Goal: Transaction & Acquisition: Subscribe to service/newsletter

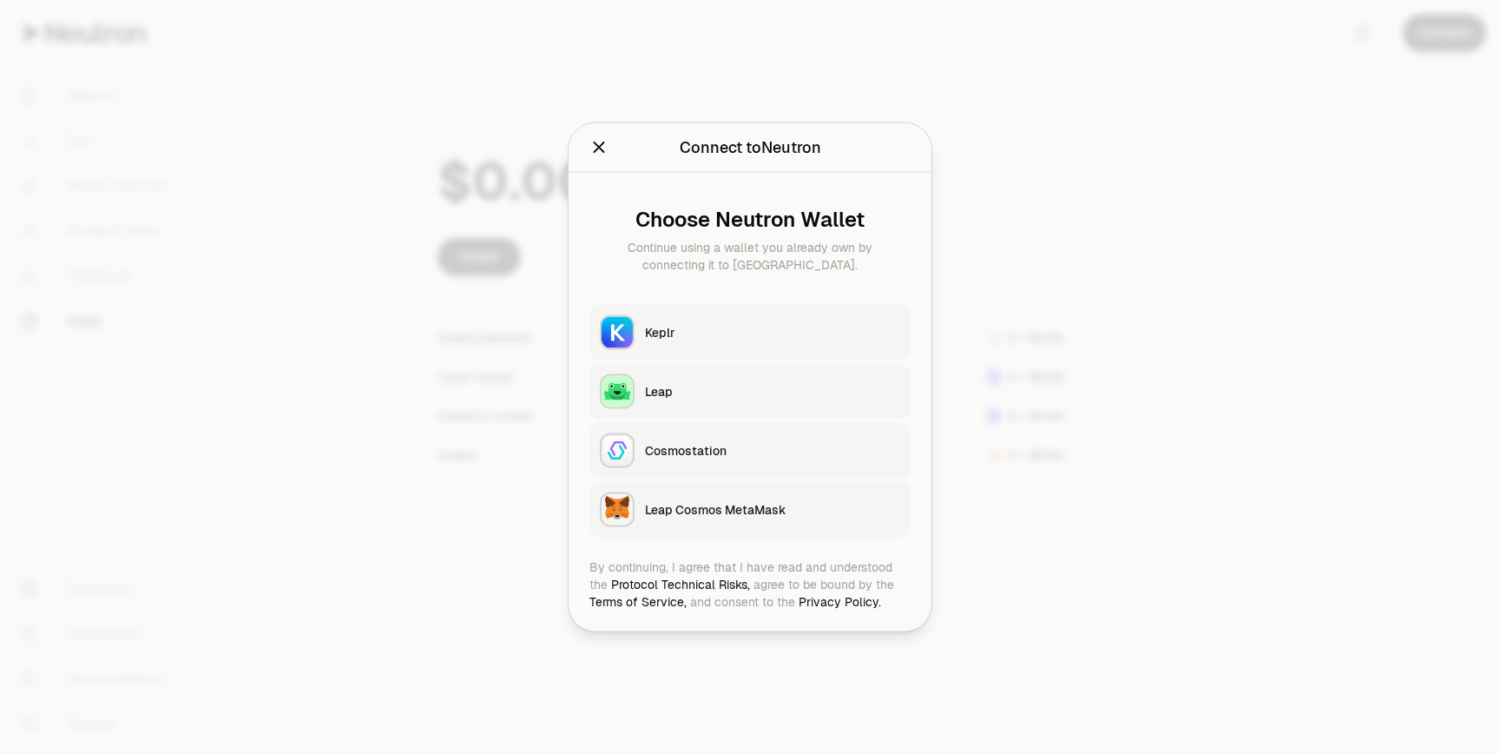
click at [720, 335] on div "Keplr" at bounding box center [772, 332] width 255 height 17
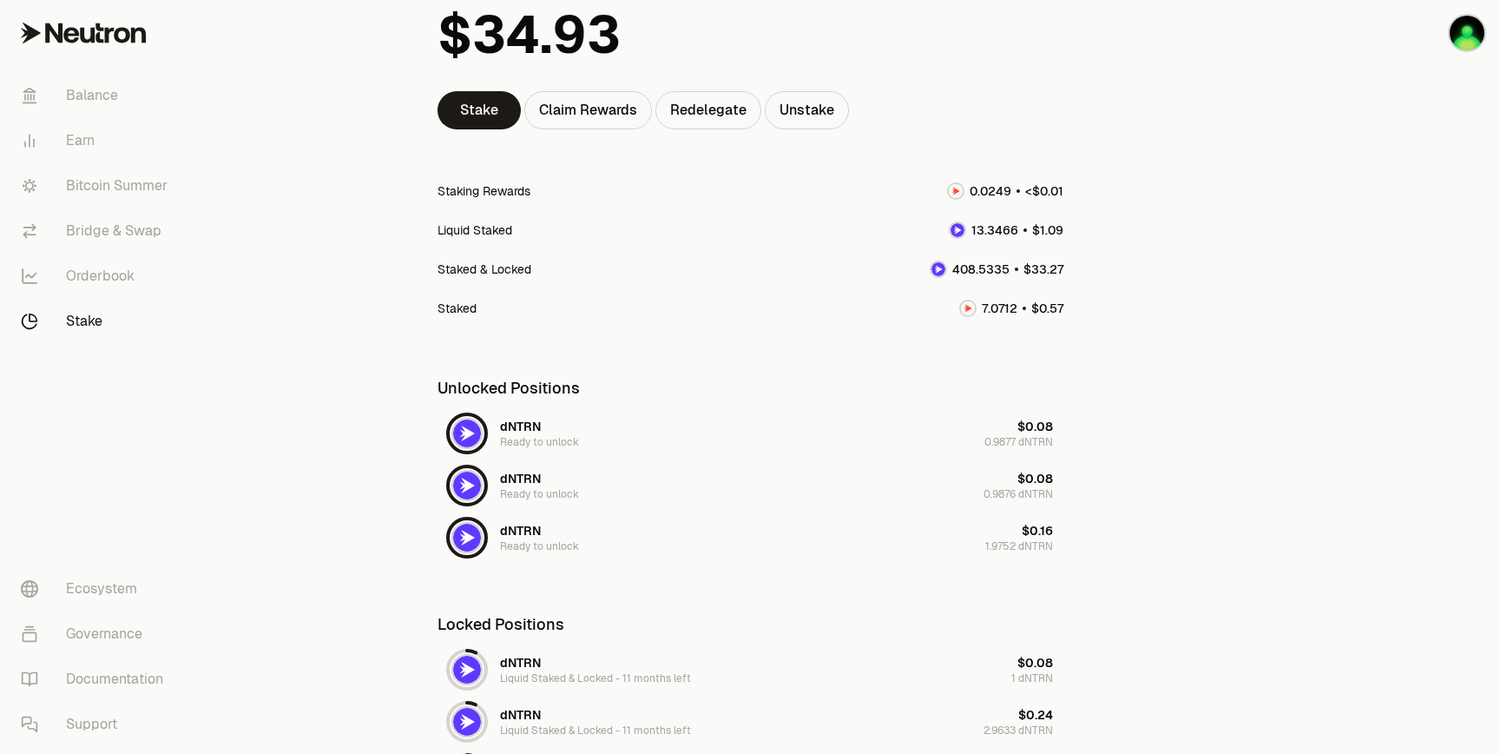
scroll to position [94, 0]
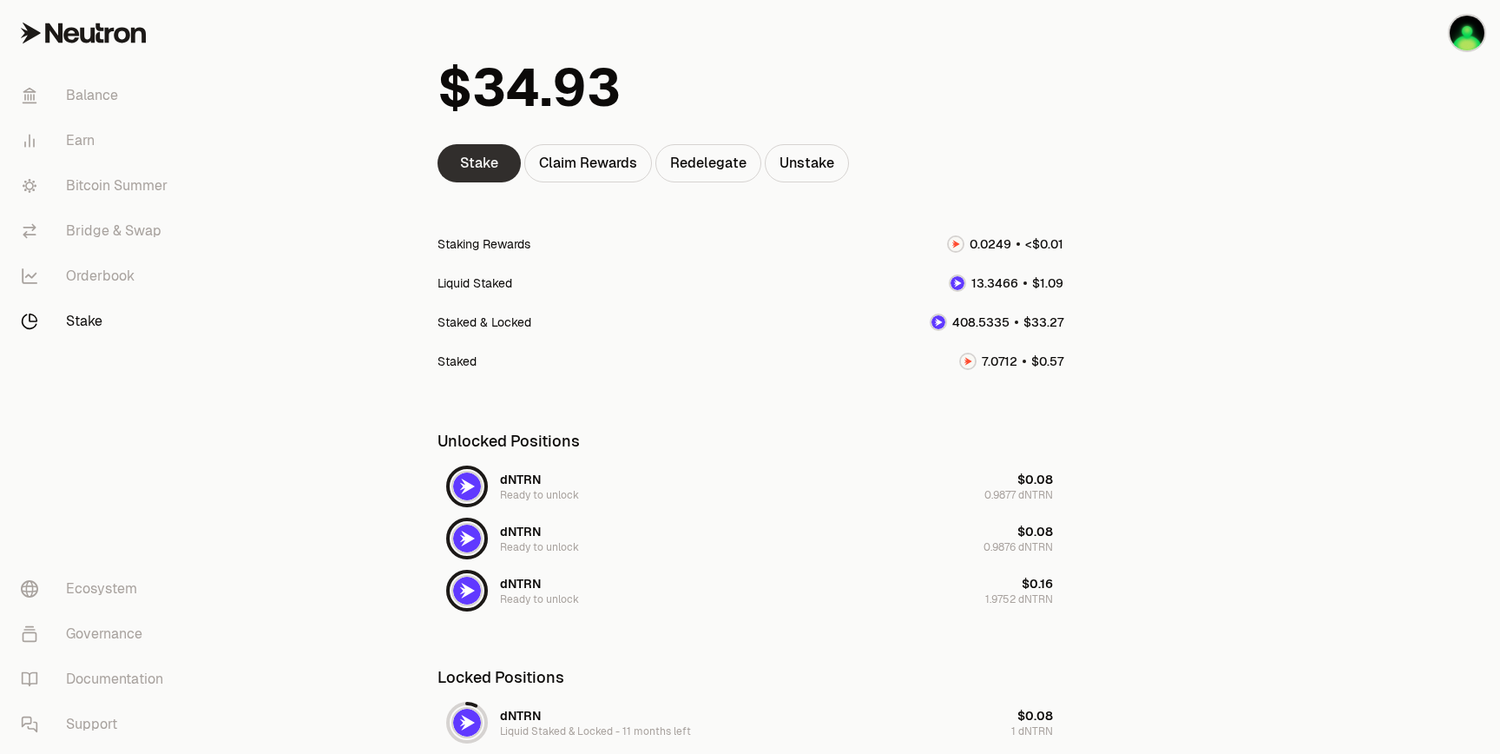
click at [498, 157] on link "Stake" at bounding box center [479, 163] width 83 height 38
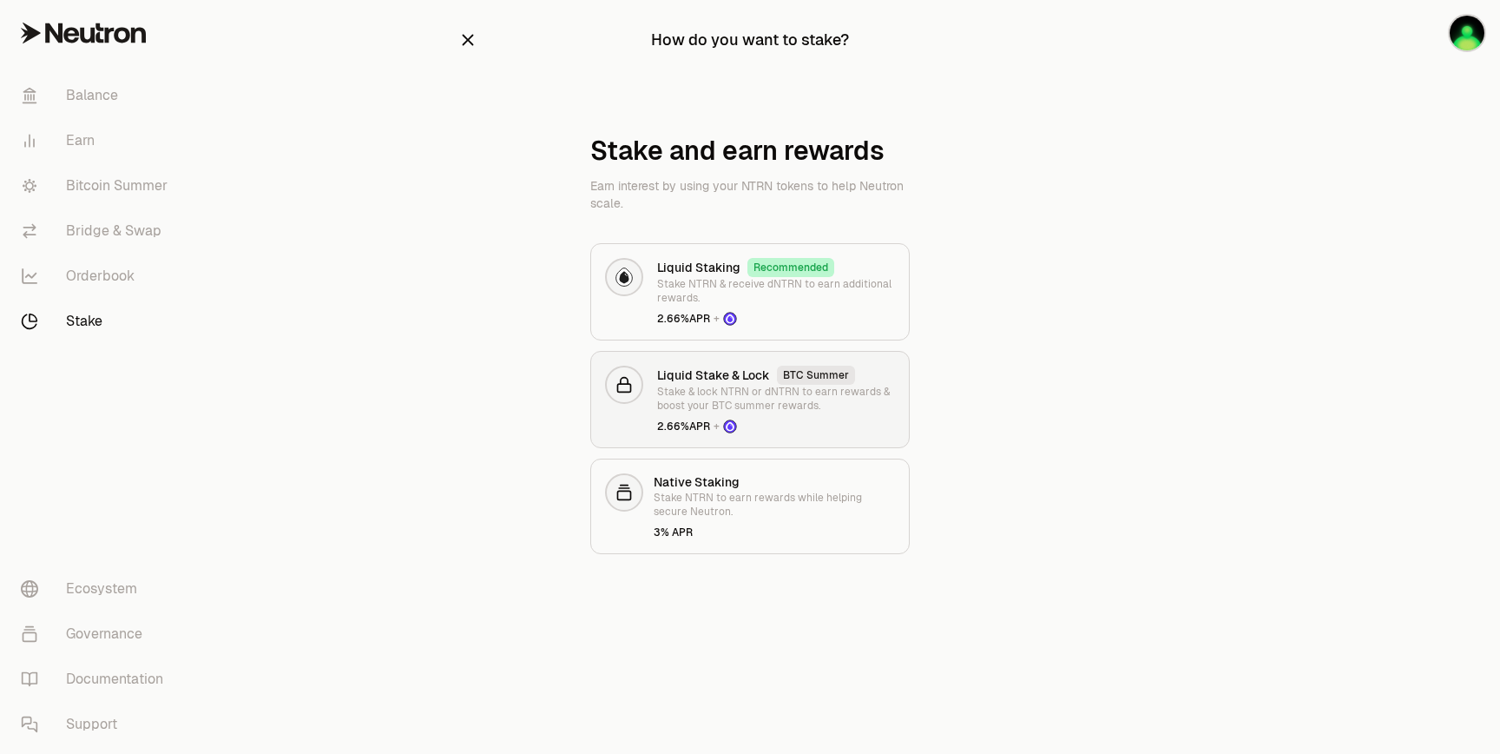
click at [711, 373] on h3 "Liquid Stake & Lock" at bounding box center [713, 374] width 113 height 17
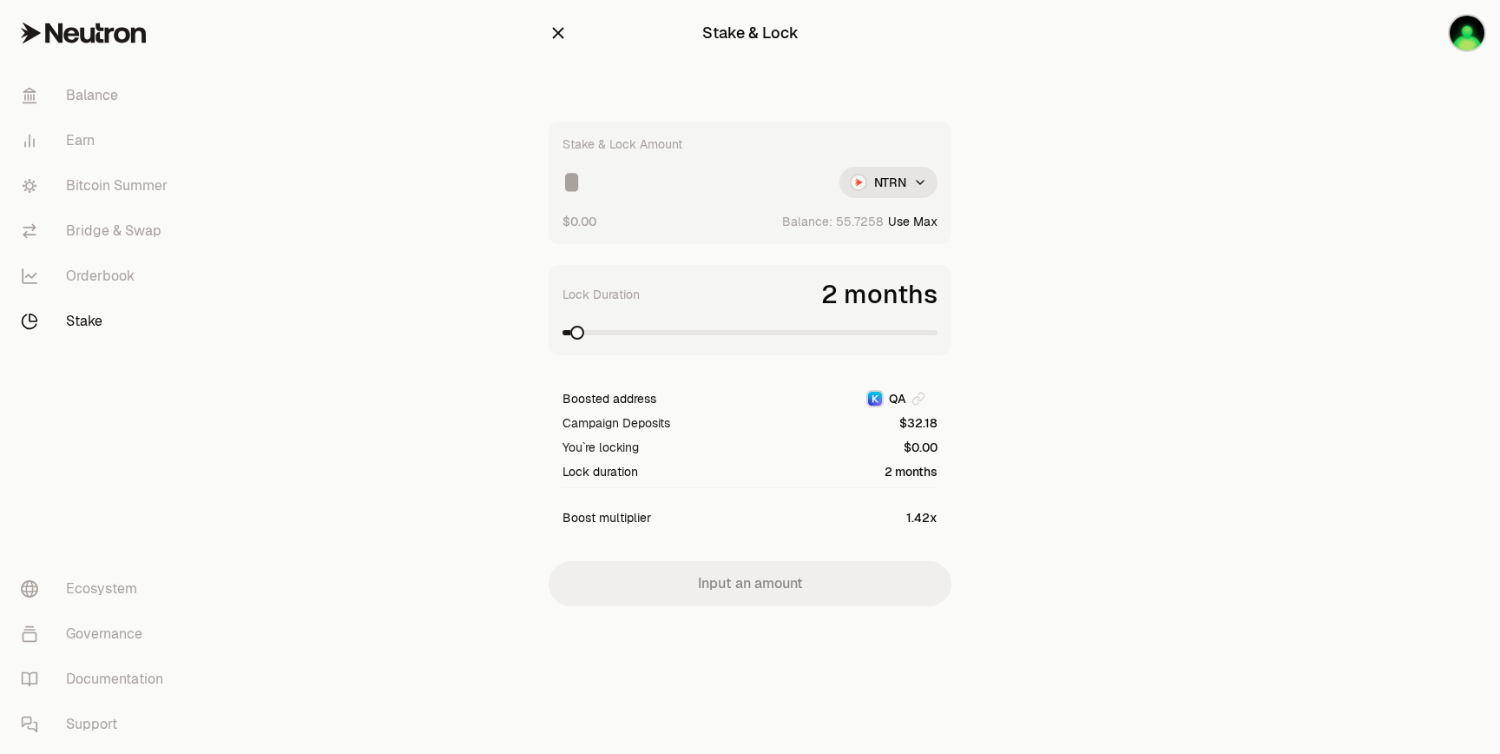
click at [722, 201] on div "Stake & Lock Amount NTRN $0.00 Balance: Use Max" at bounding box center [750, 183] width 403 height 122
click at [722, 188] on input at bounding box center [694, 182] width 263 height 31
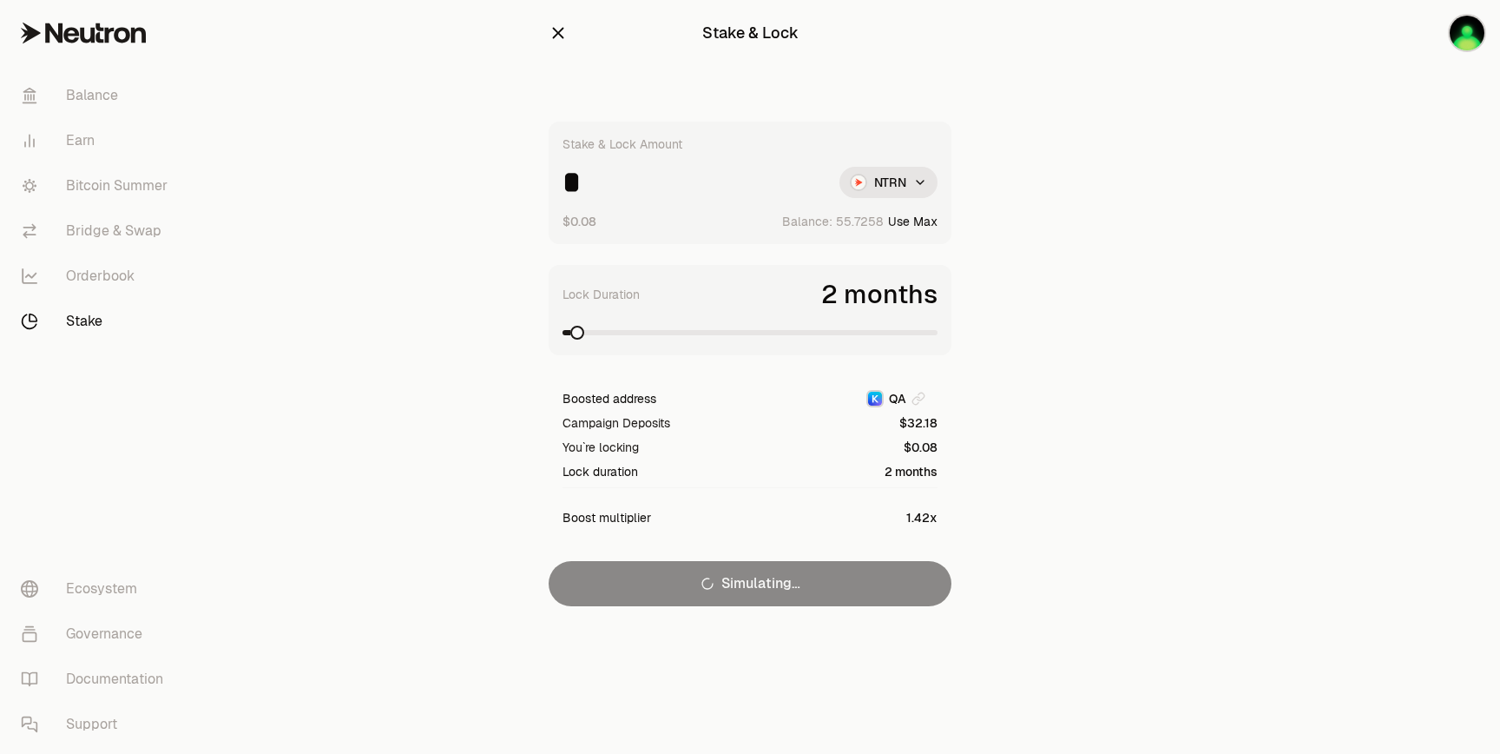
type input "*"
click at [758, 579] on div "Stake & Lock Amount * NTRN $0.08 Balance: Use Max Lock Duration 2 months Booste…" at bounding box center [750, 364] width 403 height 485
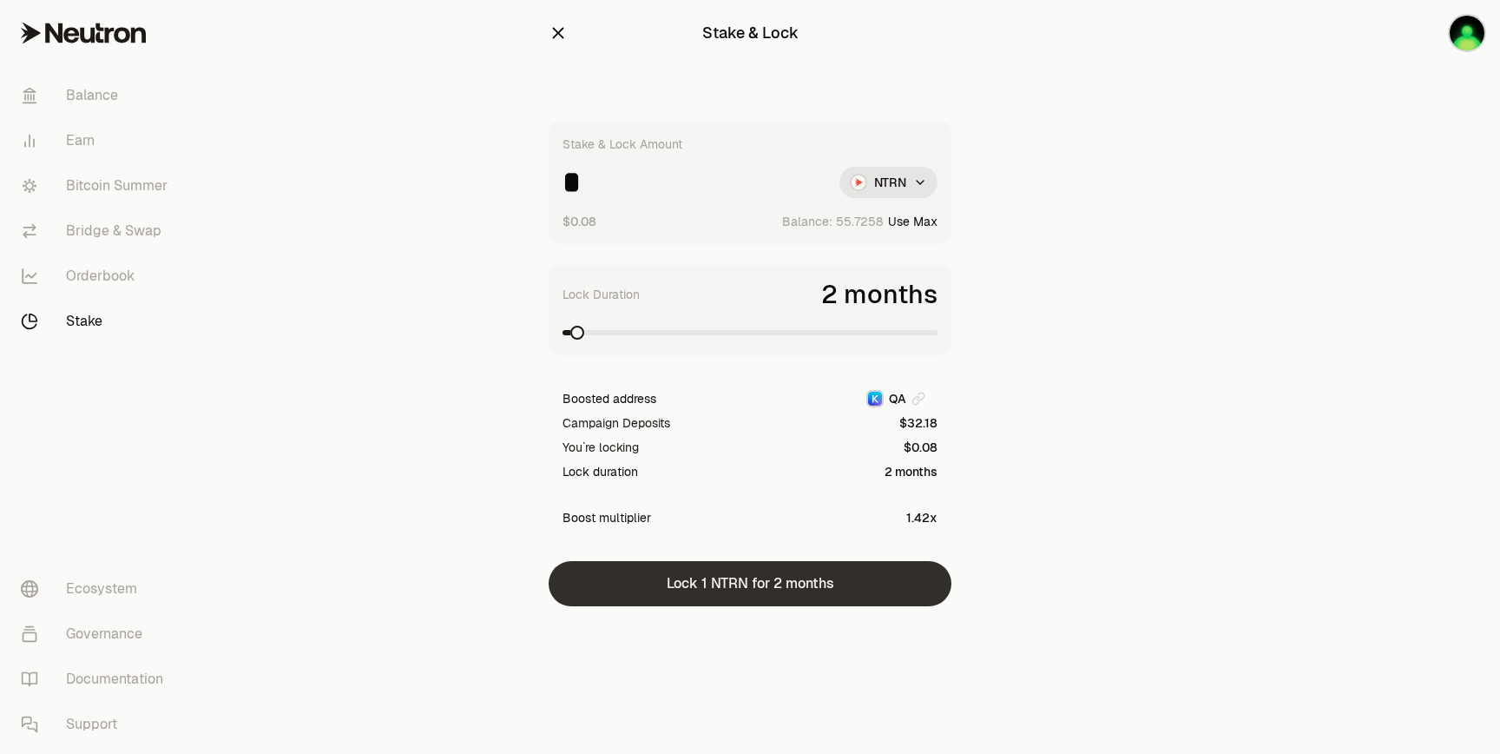
click at [758, 580] on button "Lock 1 NTRN for 2 months" at bounding box center [750, 583] width 403 height 45
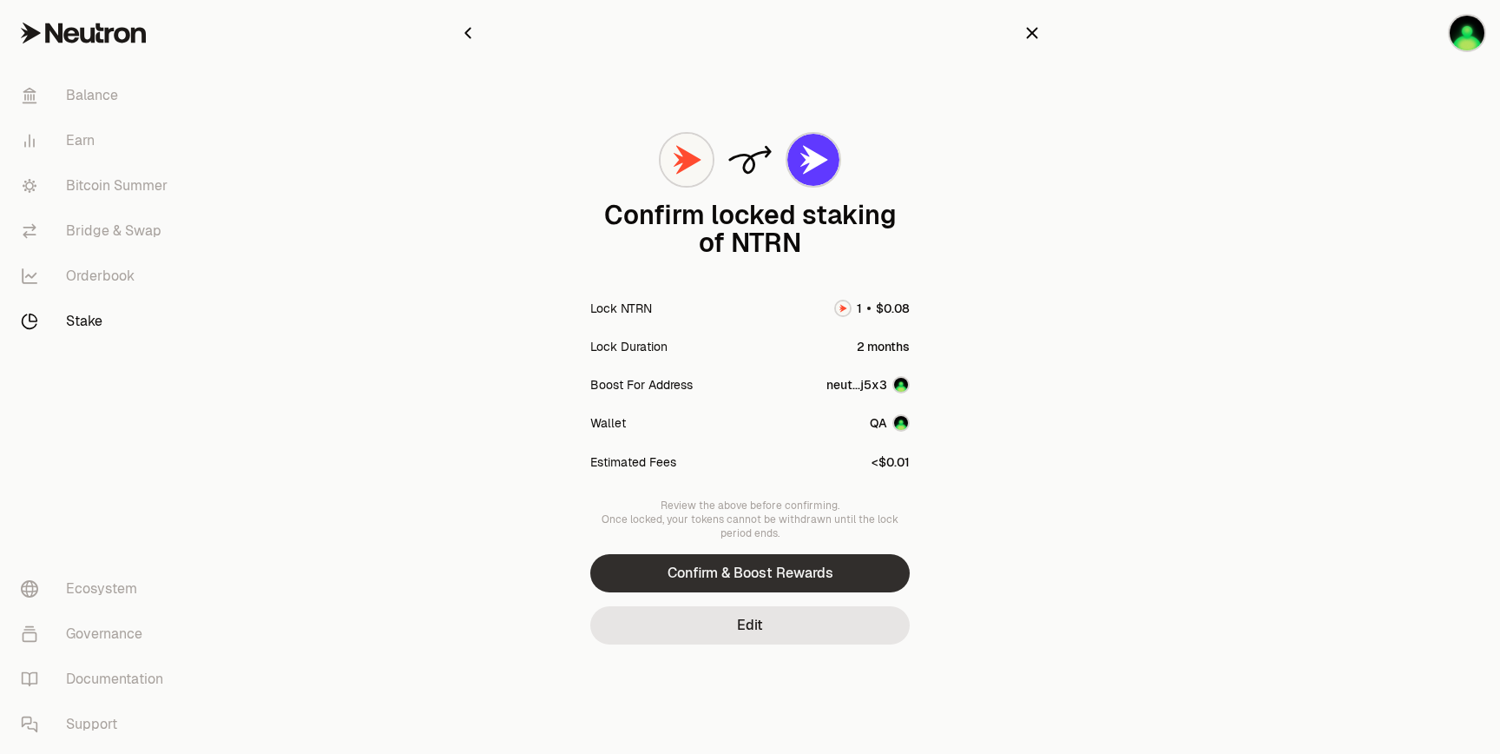
click at [768, 566] on button "Confirm & Boost Rewards" at bounding box center [750, 573] width 320 height 38
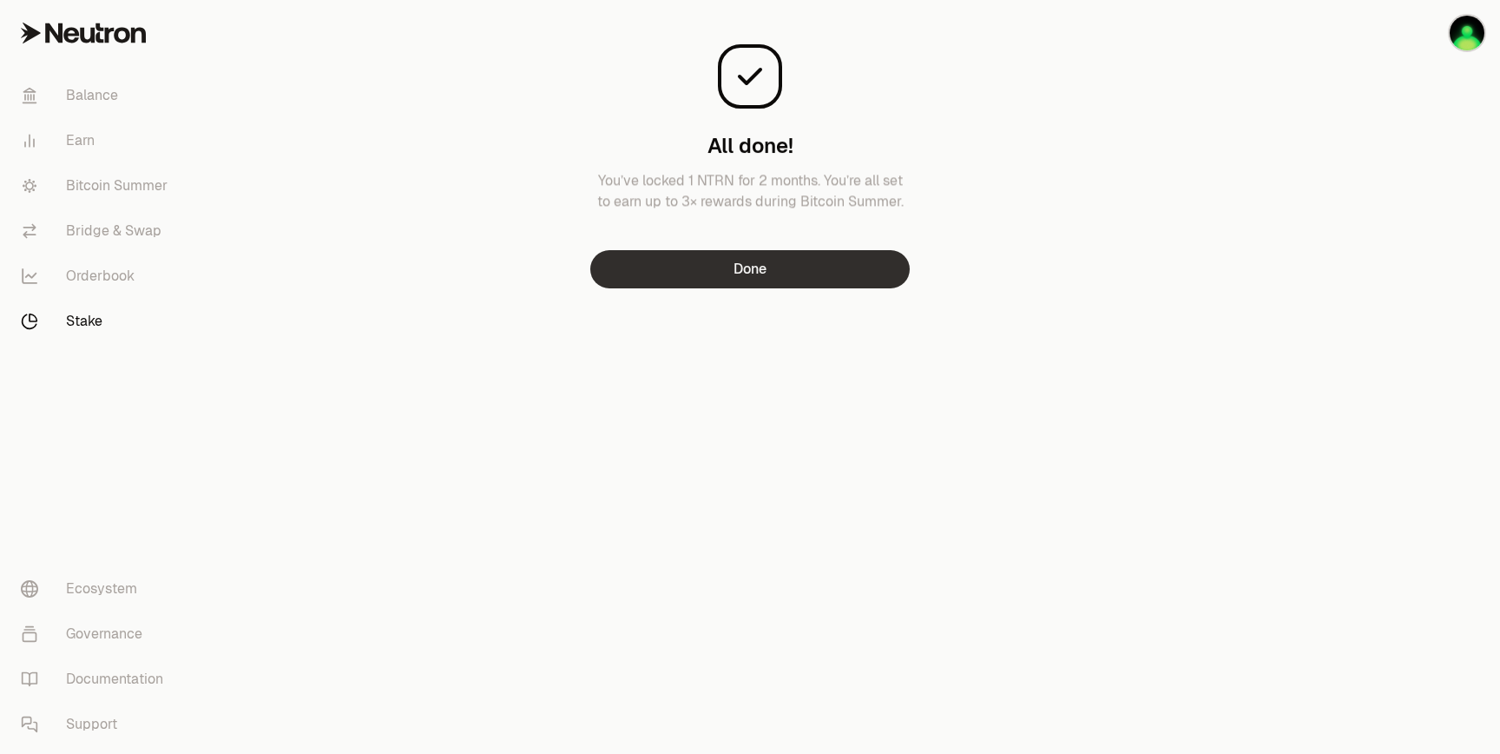
click at [860, 267] on button "Done" at bounding box center [750, 269] width 320 height 38
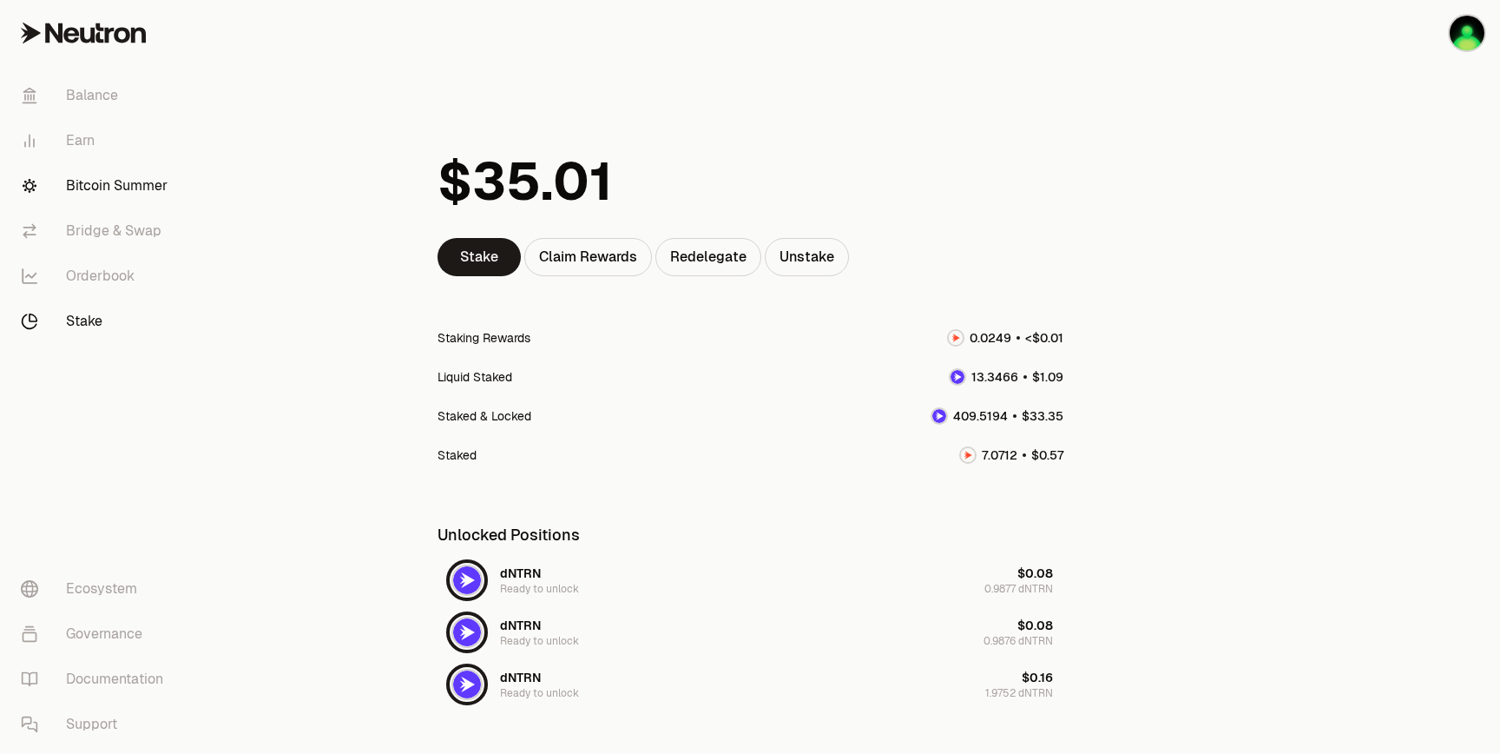
click at [89, 178] on link "Bitcoin Summer" at bounding box center [97, 185] width 181 height 45
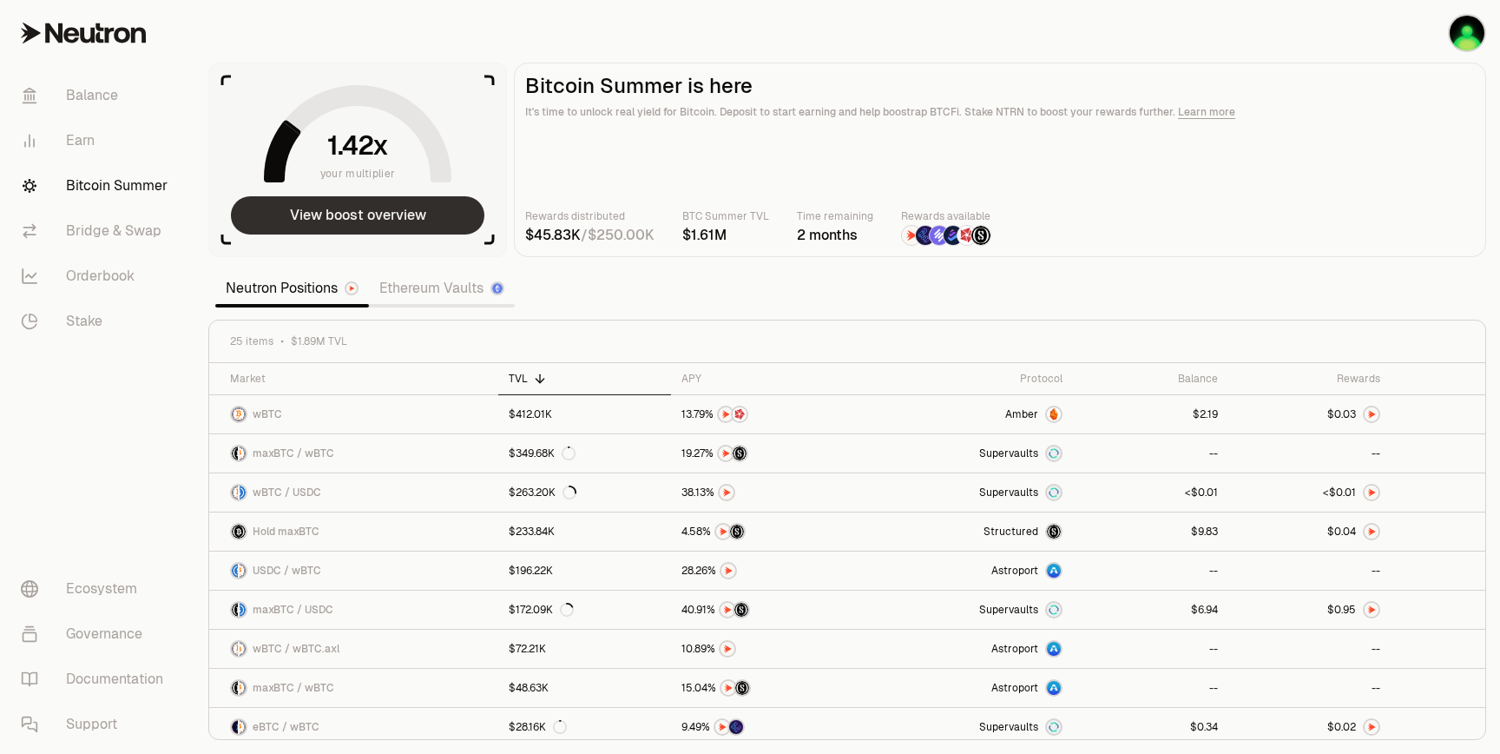
click at [408, 219] on button "View boost overview" at bounding box center [358, 215] width 254 height 38
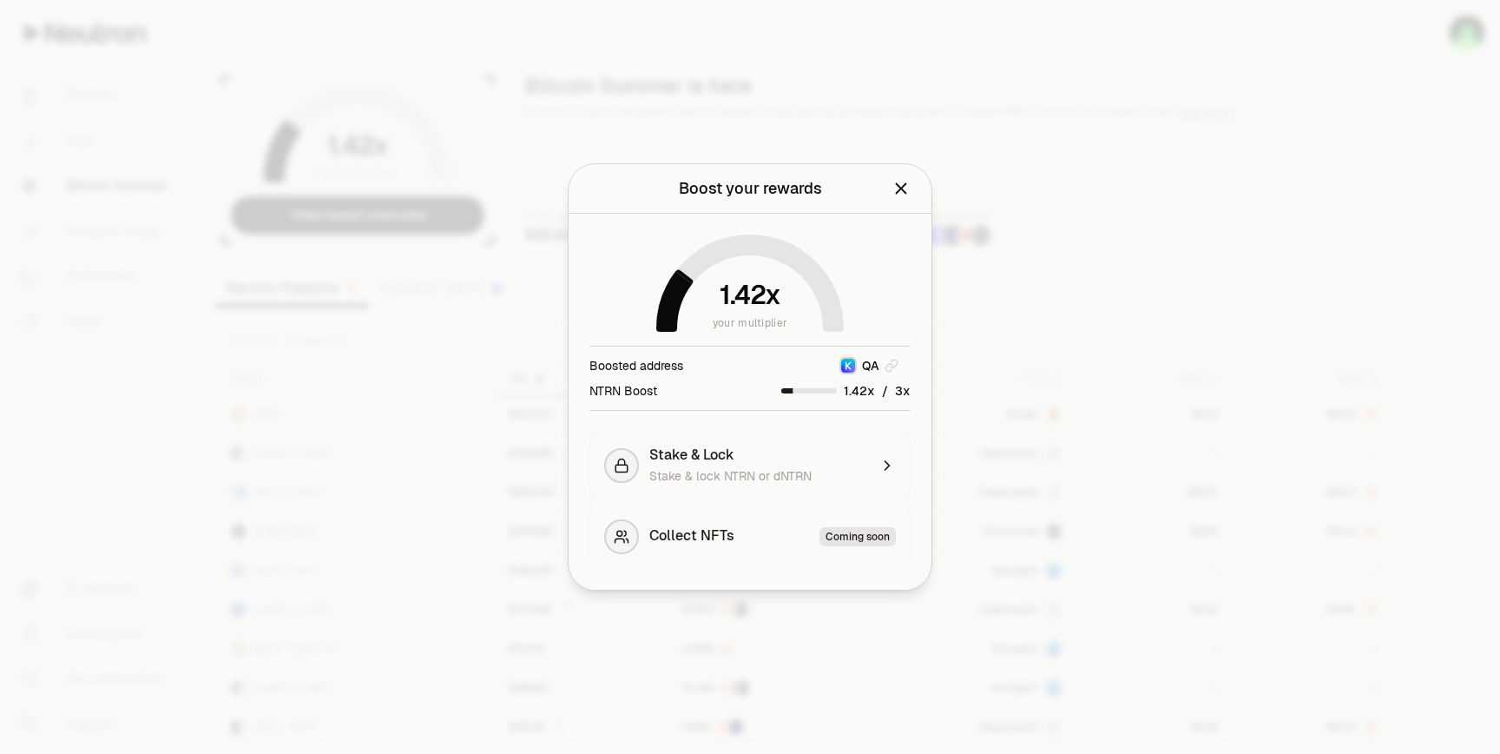
click at [396, 340] on div at bounding box center [750, 377] width 1500 height 754
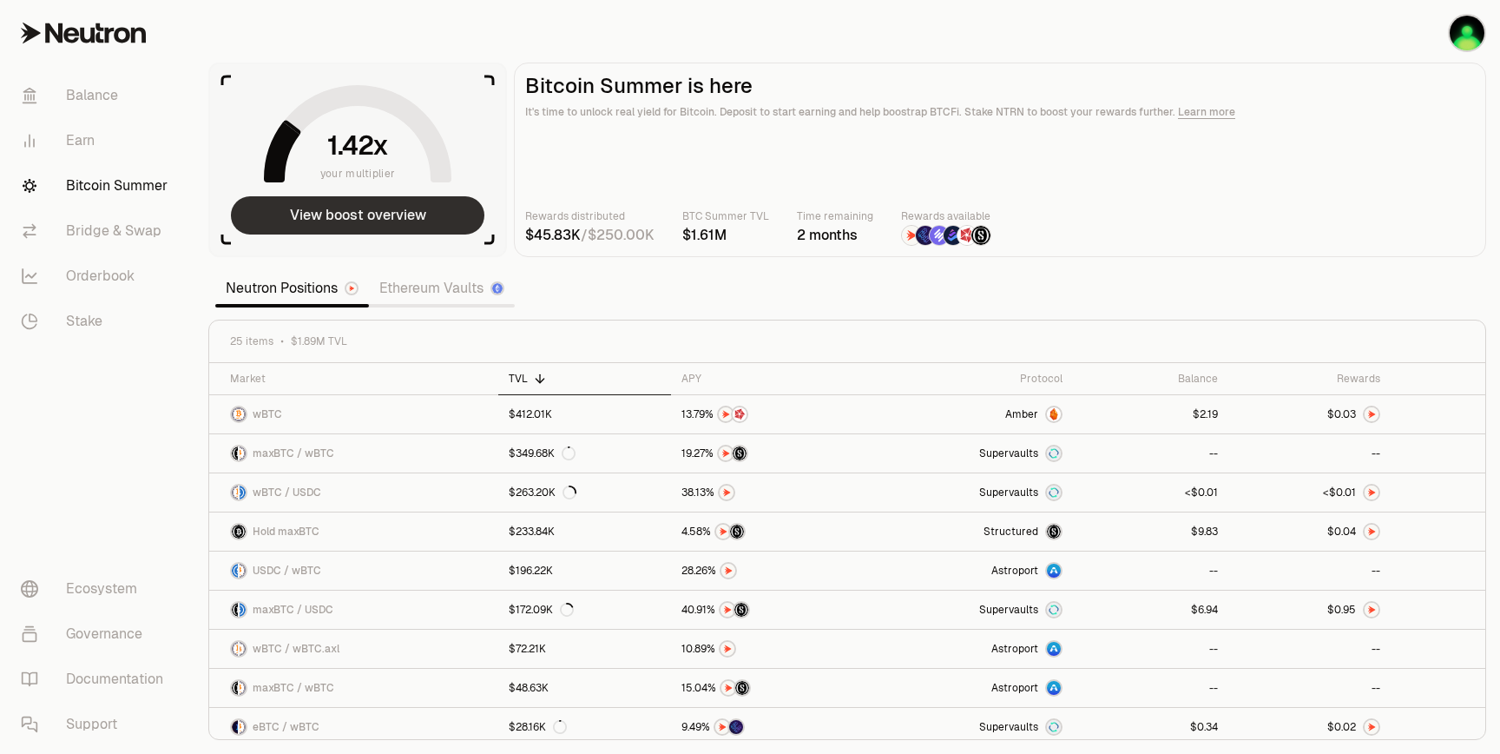
click at [354, 221] on button "View boost overview" at bounding box center [358, 215] width 254 height 38
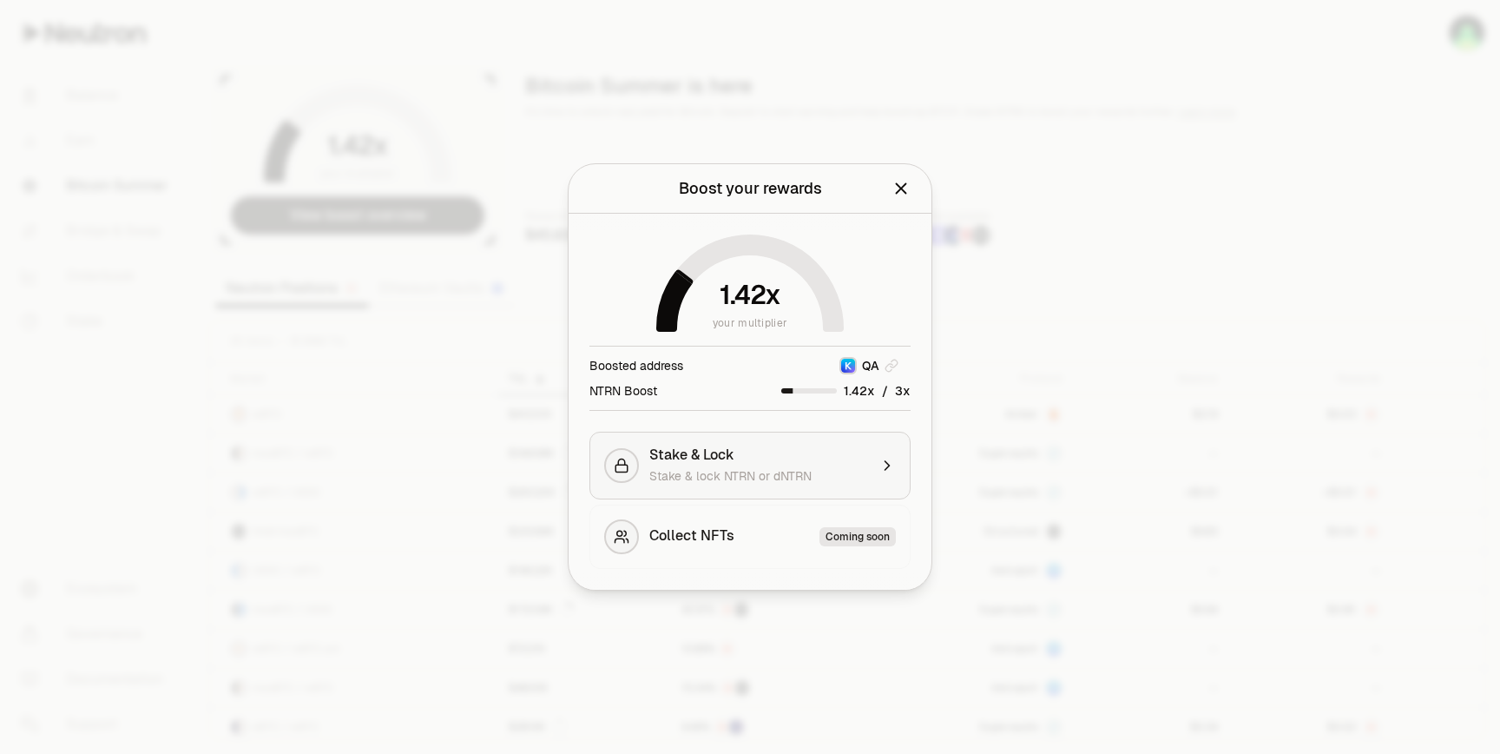
click at [808, 482] on span "Stake & lock NTRN or dNTRN" at bounding box center [731, 476] width 162 height 16
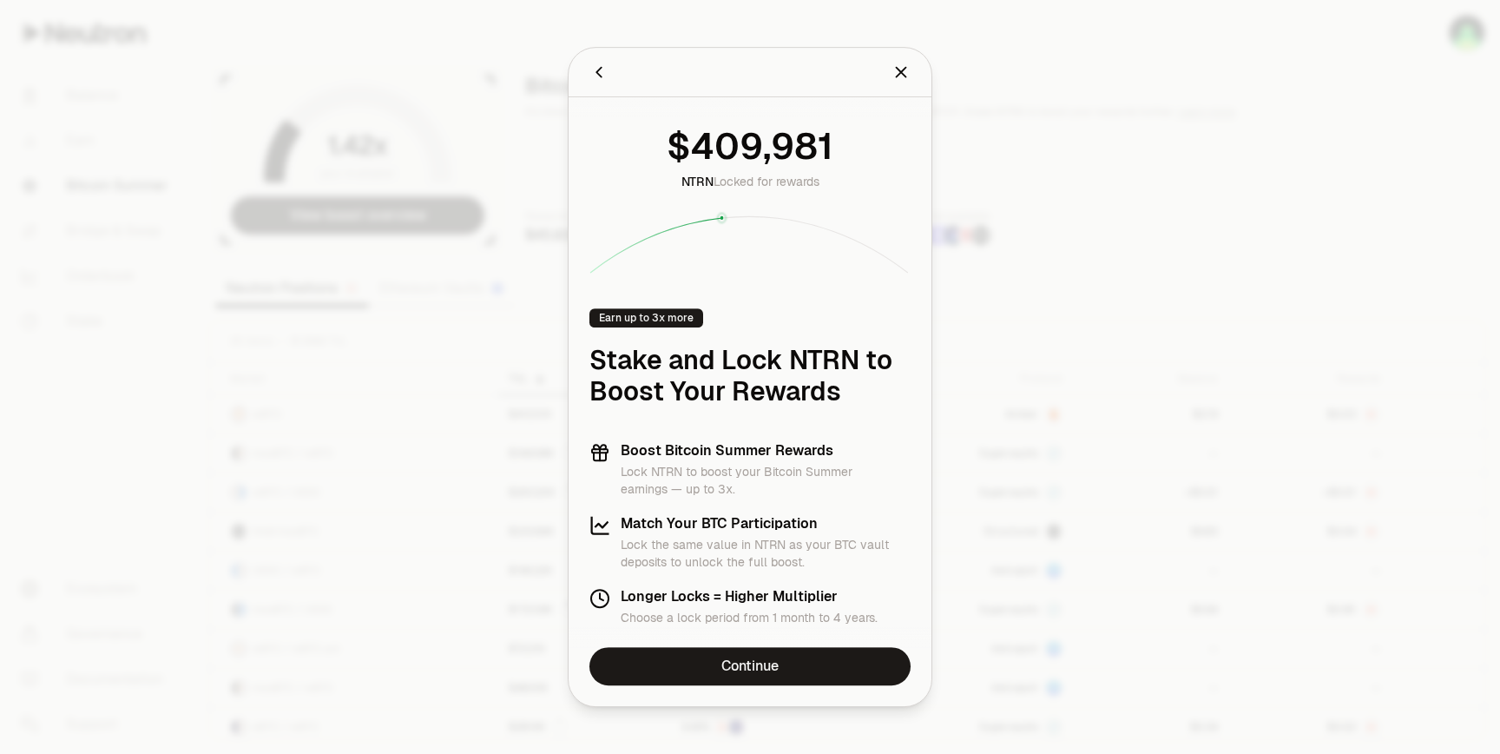
click at [603, 68] on icon "Back" at bounding box center [599, 72] width 19 height 19
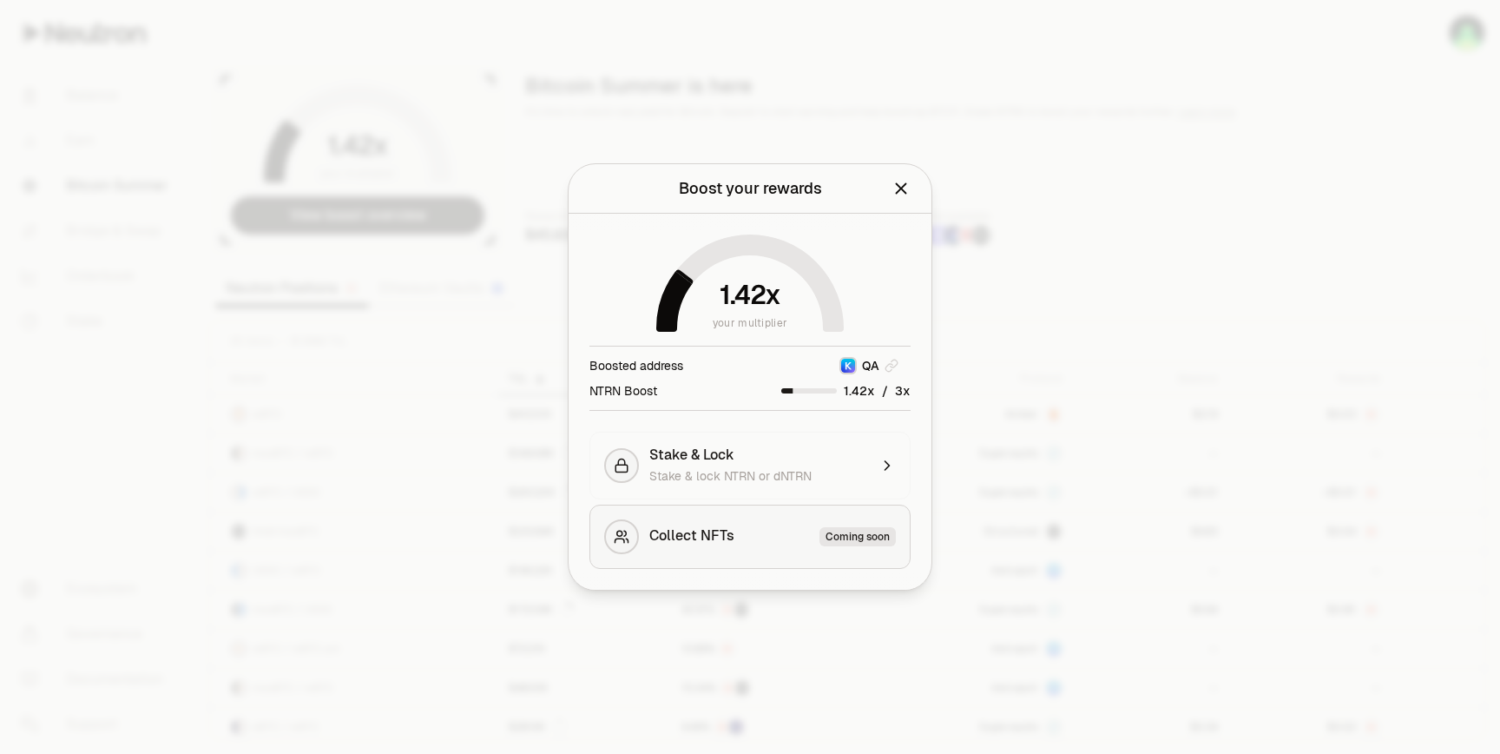
click at [702, 547] on button "Collect NFTs Coming soon" at bounding box center [750, 536] width 321 height 64
click at [704, 464] on div "Stake & Lock Stake & lock NTRN or dNTRN" at bounding box center [759, 465] width 219 height 38
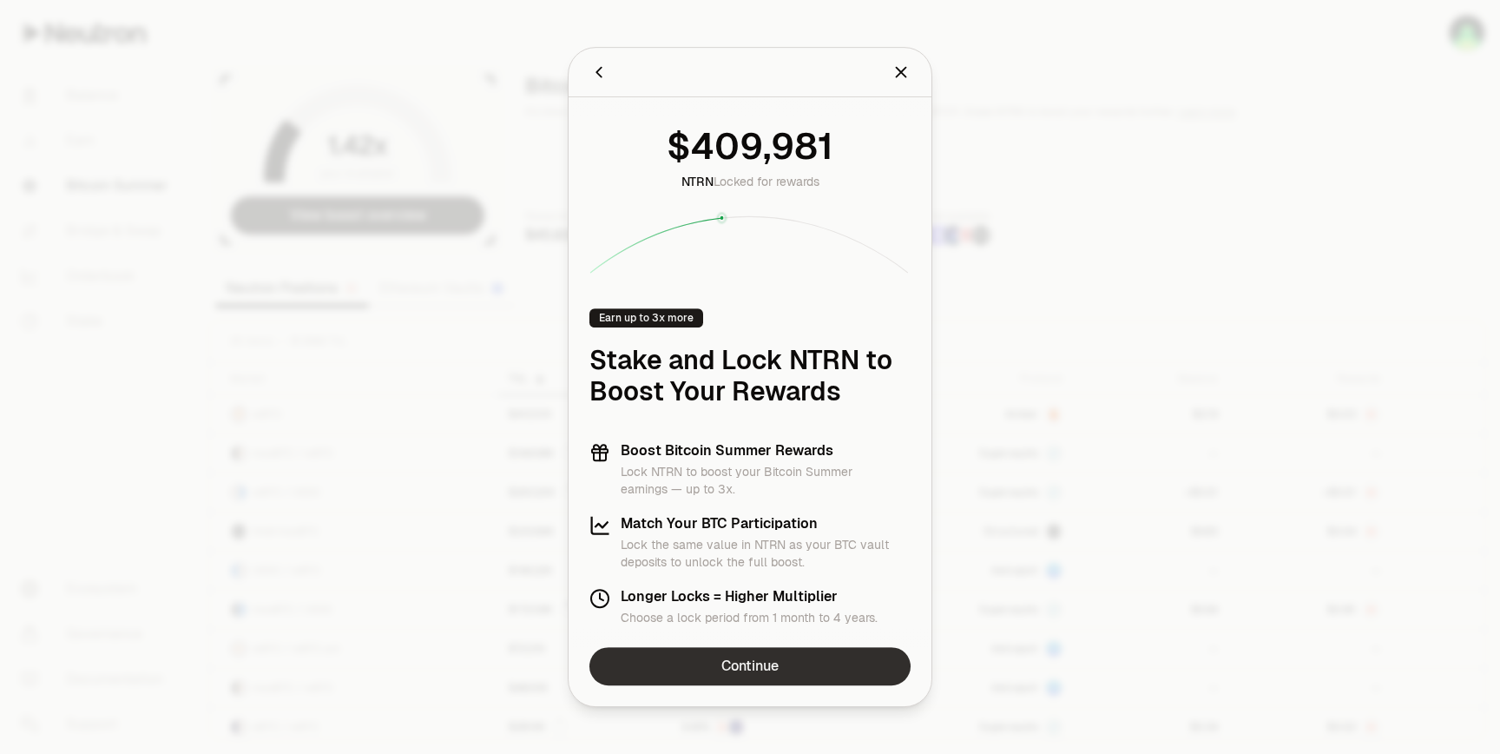
click at [725, 663] on link "Continue" at bounding box center [750, 666] width 321 height 38
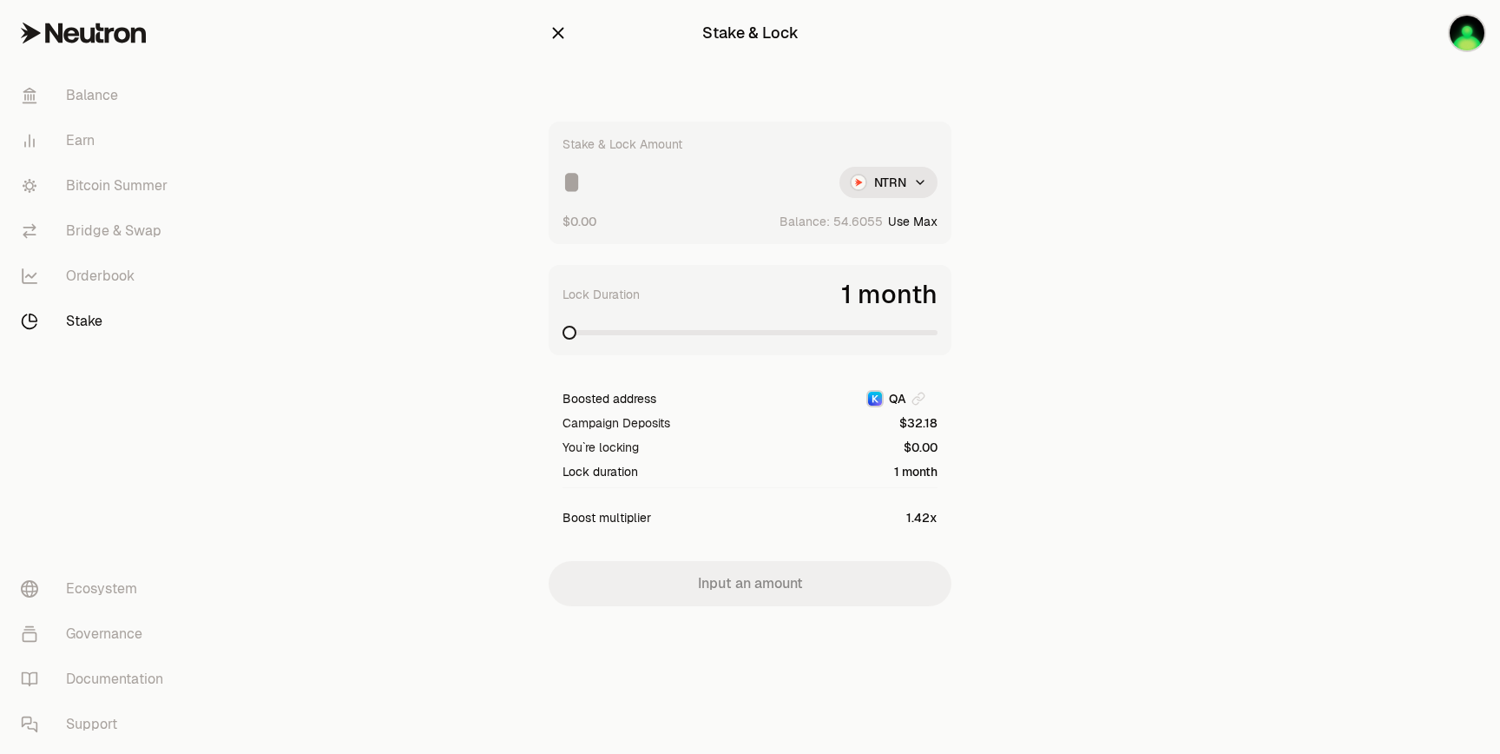
click at [551, 32] on icon "button" at bounding box center [558, 32] width 19 height 19
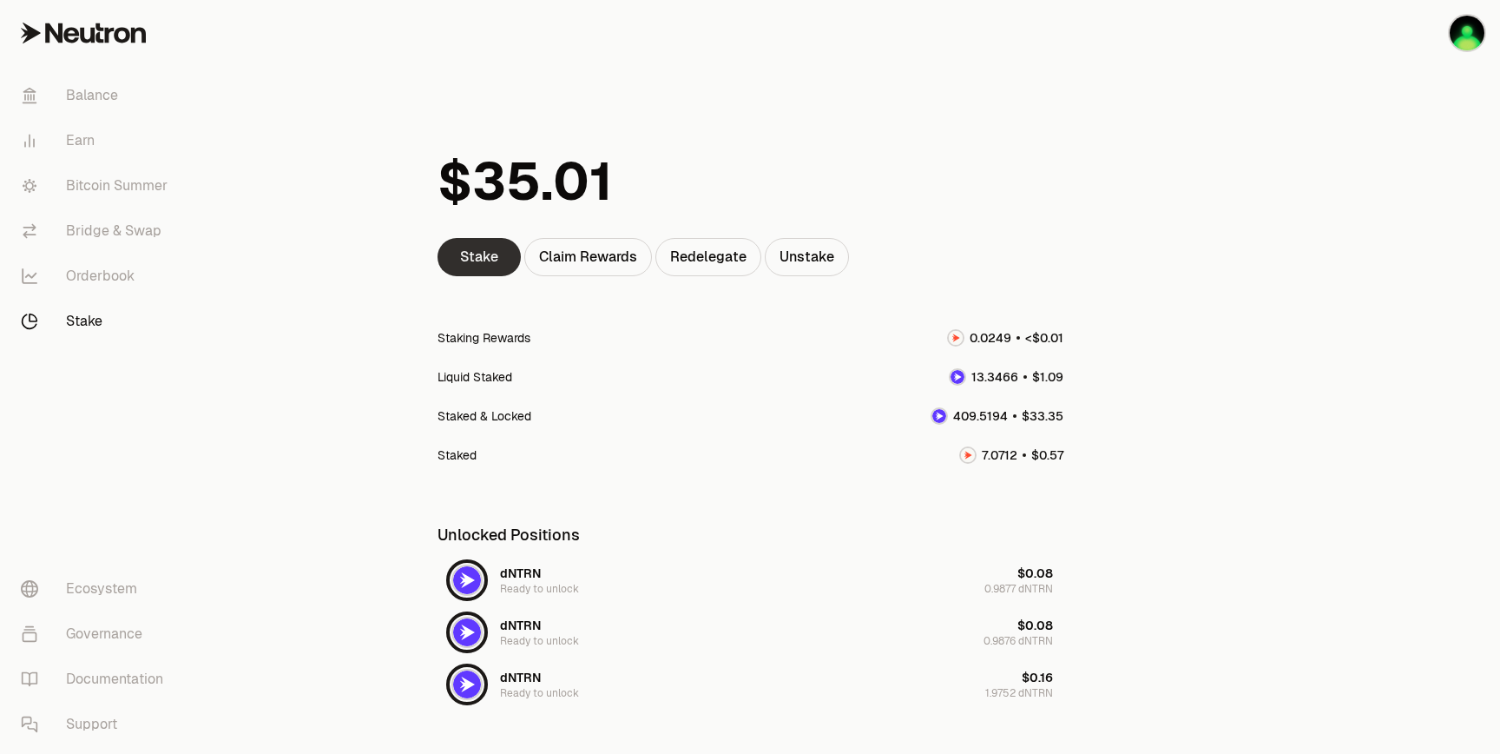
click at [473, 263] on link "Stake" at bounding box center [479, 257] width 83 height 38
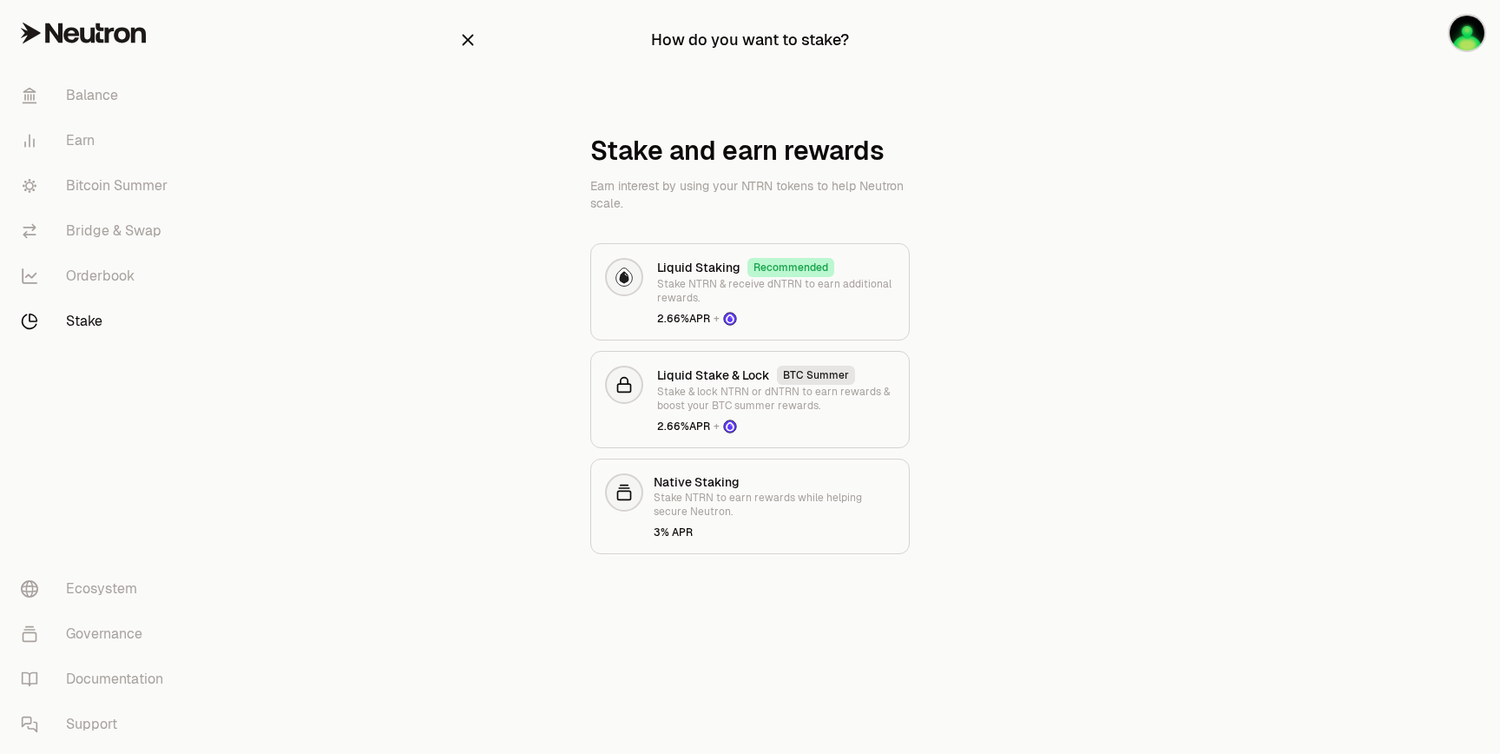
click at [449, 36] on div "How do you want to stake? Stake and earn rewards Earn interest by using your NT…" at bounding box center [750, 311] width 625 height 623
click at [58, 186] on link "Bitcoin Summer" at bounding box center [97, 185] width 181 height 45
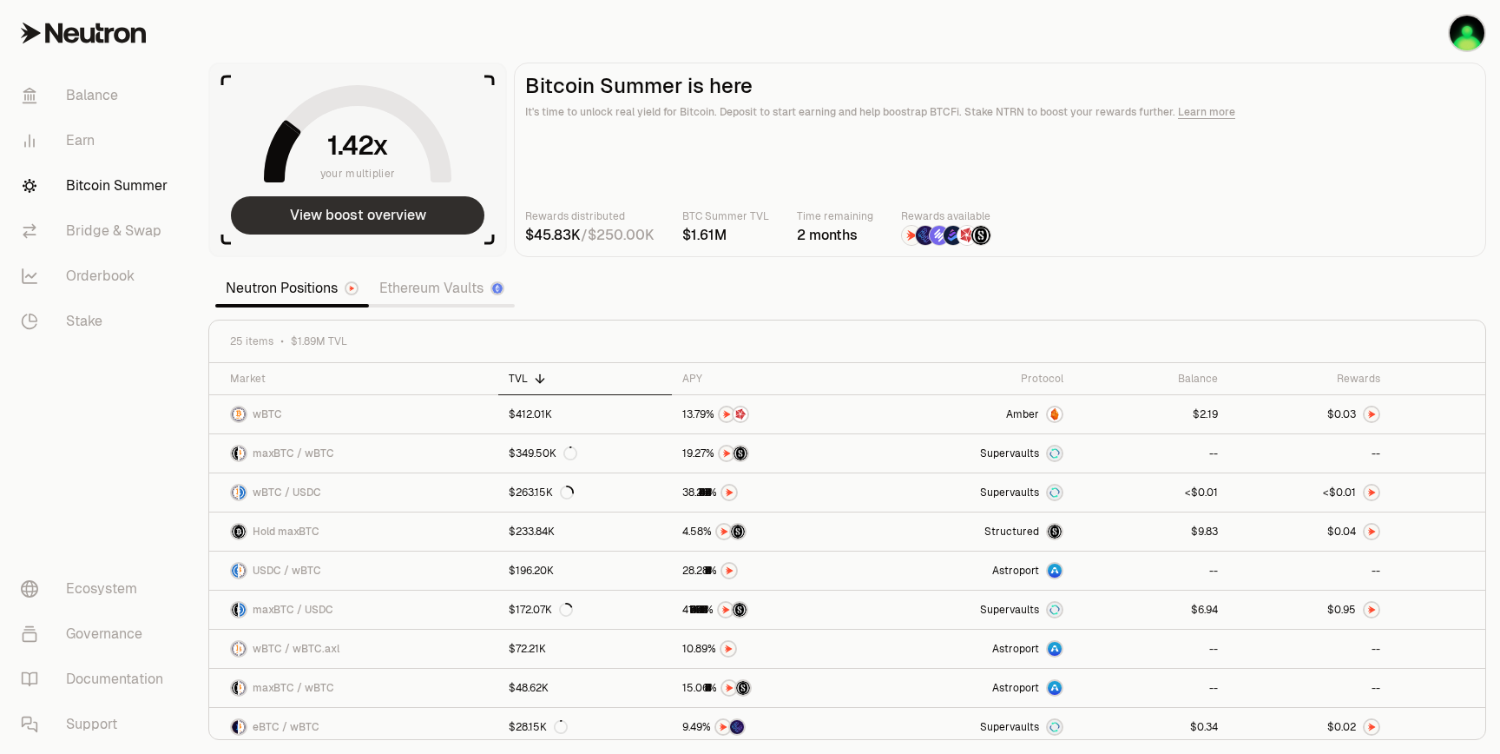
click at [361, 208] on button "View boost overview" at bounding box center [358, 215] width 254 height 38
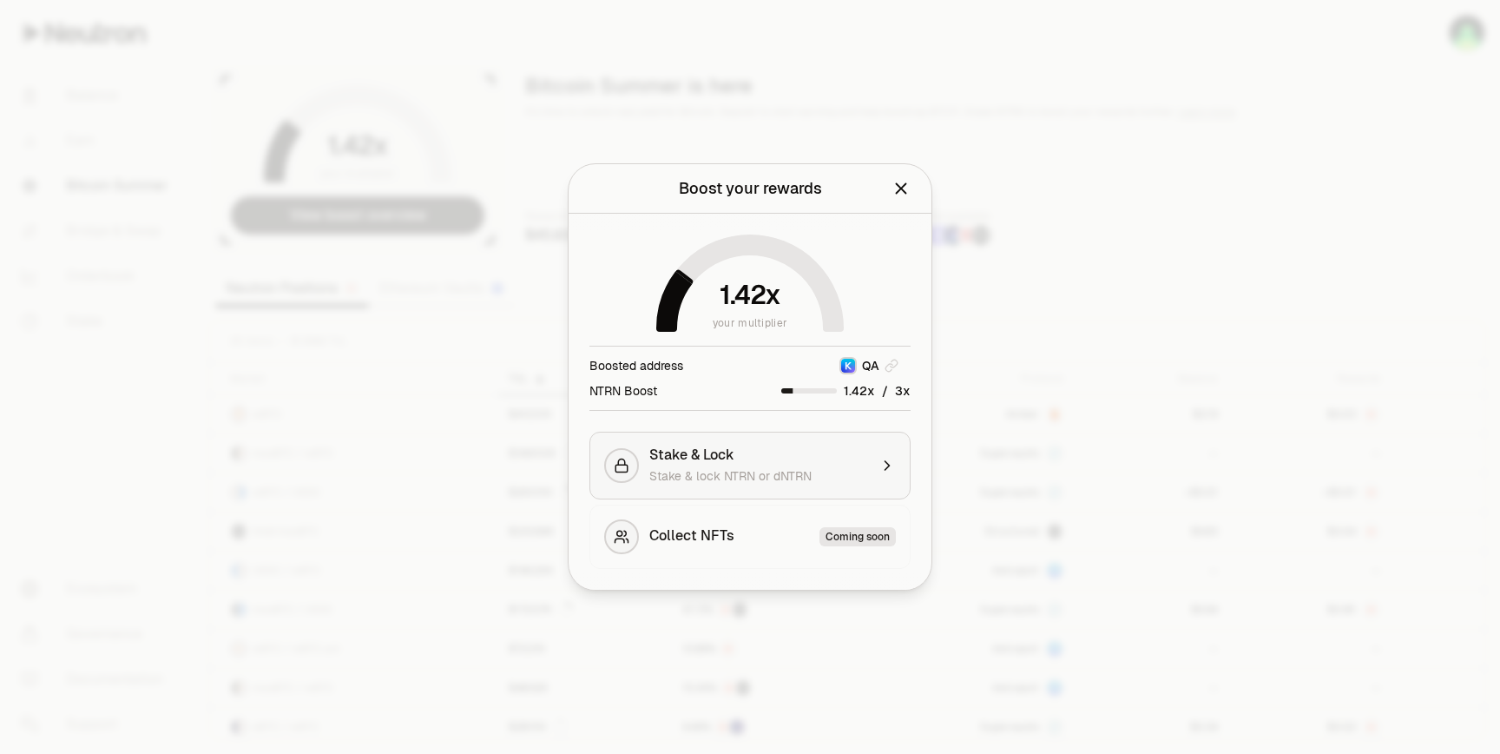
click at [735, 465] on div "Stake & Lock Stake & lock NTRN or dNTRN" at bounding box center [759, 465] width 219 height 38
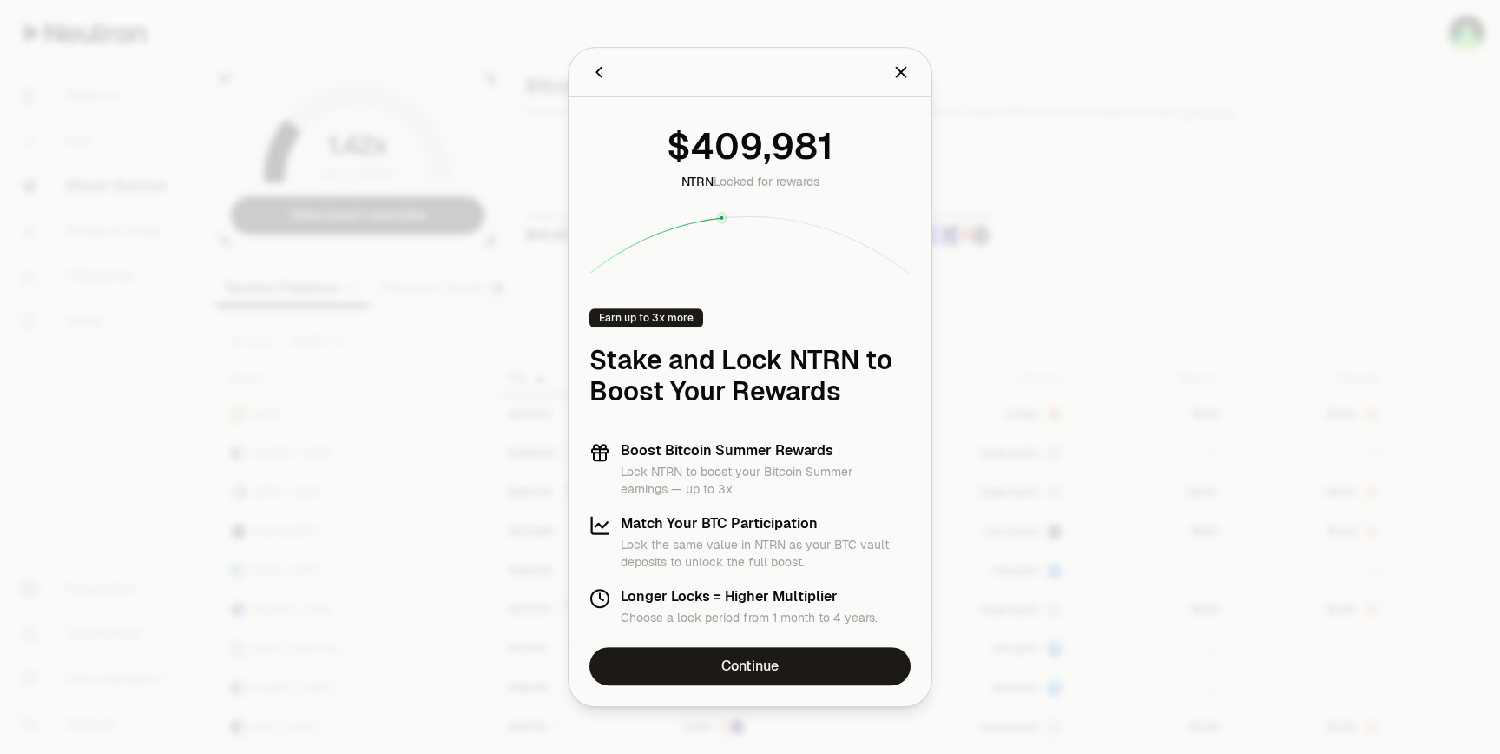
click at [603, 74] on icon "Back" at bounding box center [599, 72] width 19 height 19
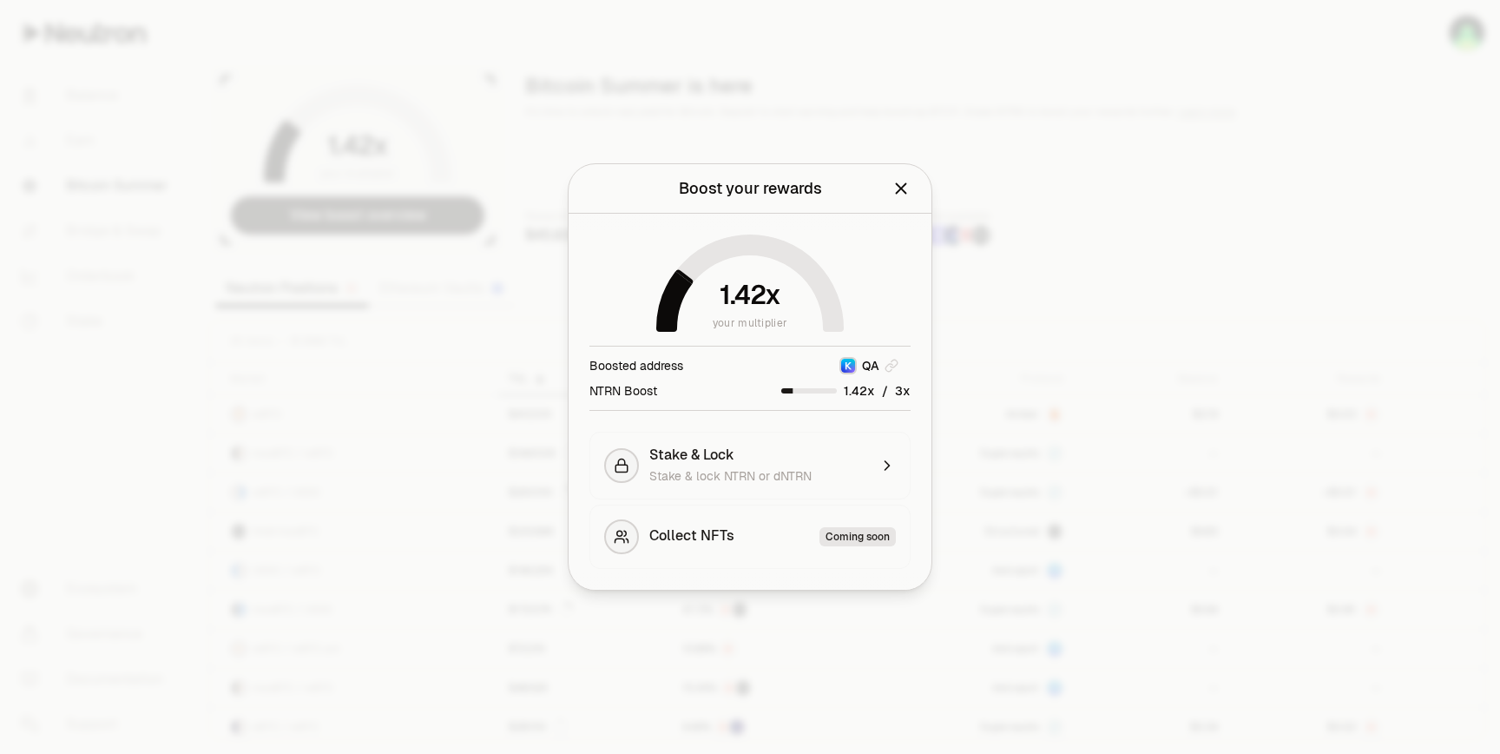
click at [986, 331] on div at bounding box center [750, 377] width 1500 height 754
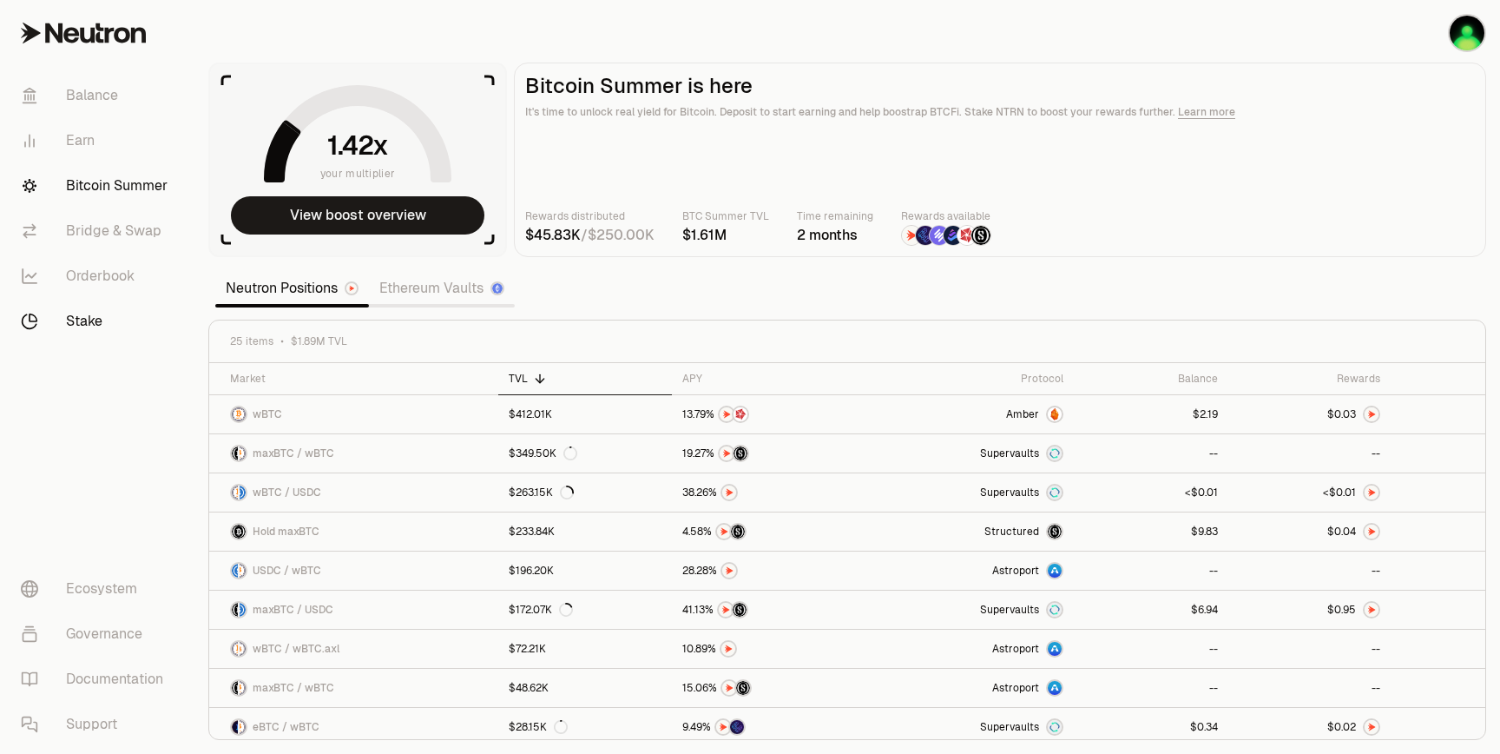
click at [75, 312] on link "Stake" at bounding box center [97, 321] width 181 height 45
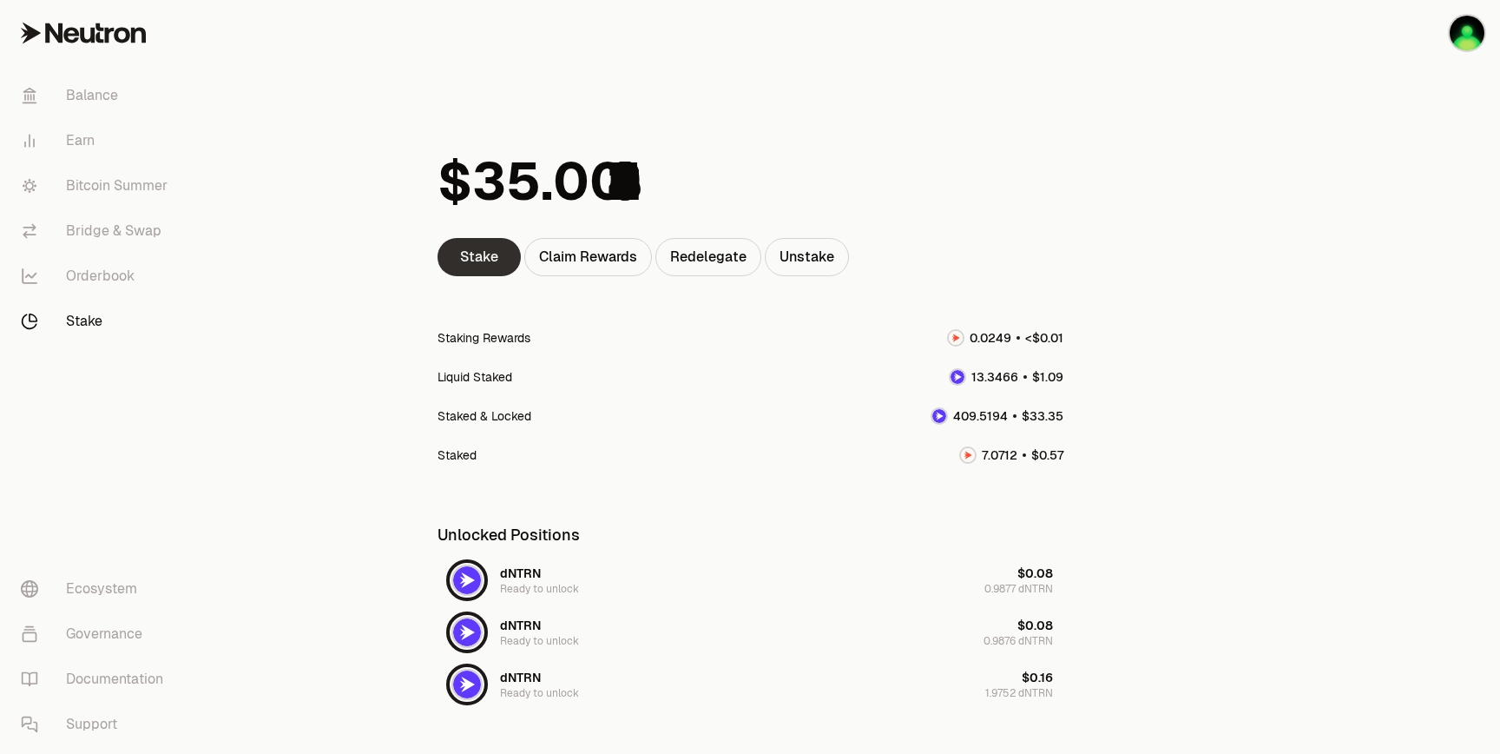
click at [497, 263] on link "Stake" at bounding box center [479, 257] width 83 height 38
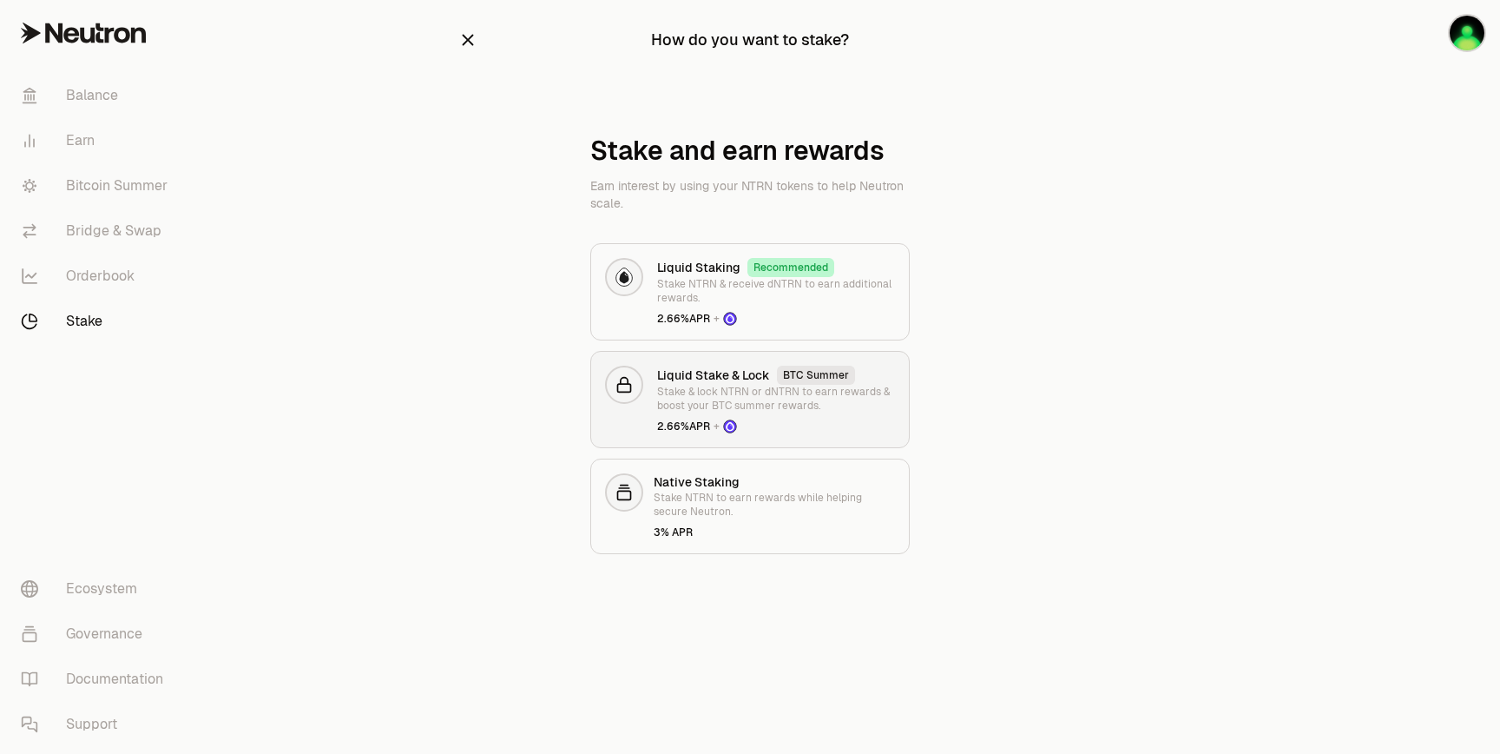
click at [753, 414] on div "Liquid Stake & Lock BTC Summer Stake & lock NTRN or dNTRN to earn rewards & boo…" at bounding box center [776, 400] width 238 height 68
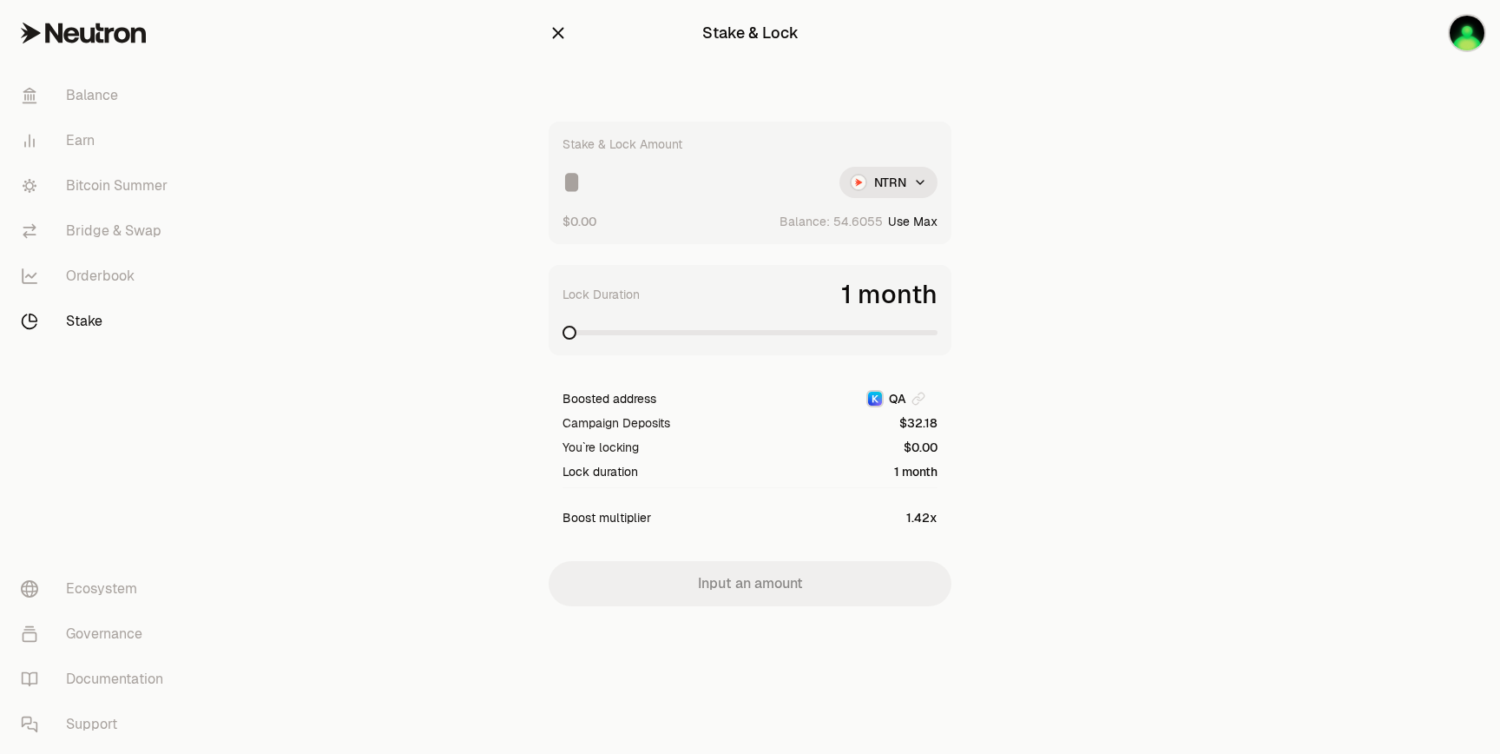
click at [551, 19] on div "Stake & Lock" at bounding box center [750, 33] width 403 height 38
click at [551, 30] on icon "button" at bounding box center [558, 32] width 19 height 19
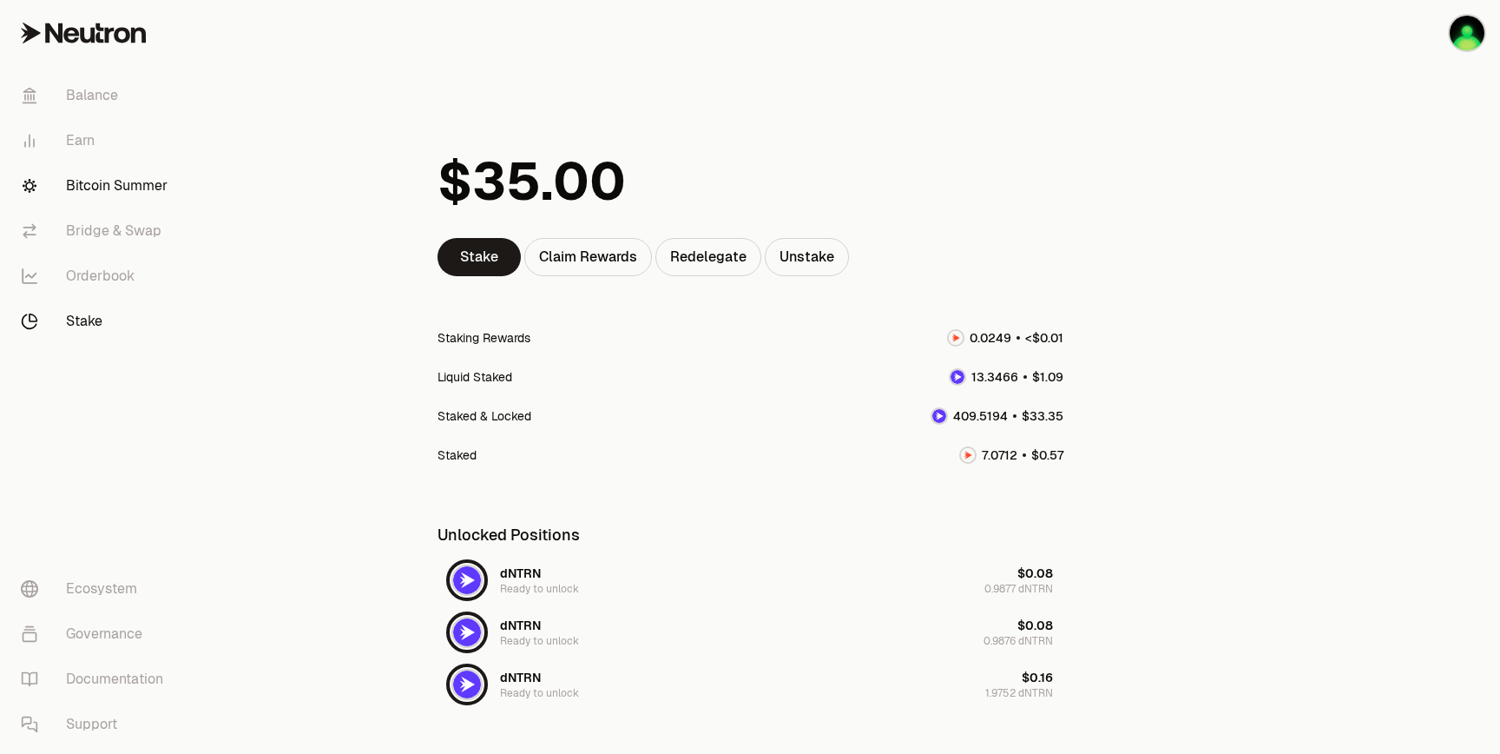
click at [114, 189] on link "Bitcoin Summer" at bounding box center [97, 185] width 181 height 45
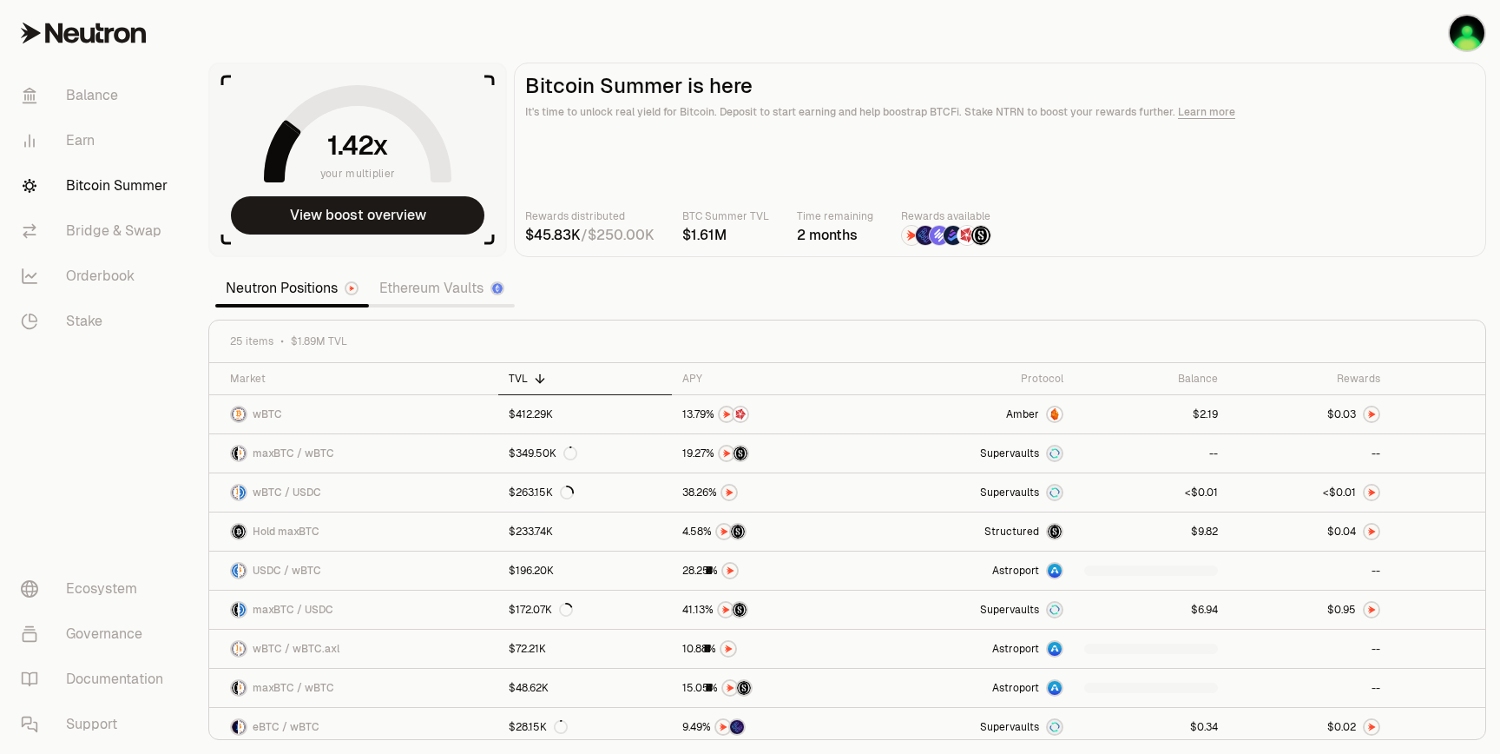
click at [465, 301] on link "Ethereum Vaults" at bounding box center [442, 288] width 146 height 35
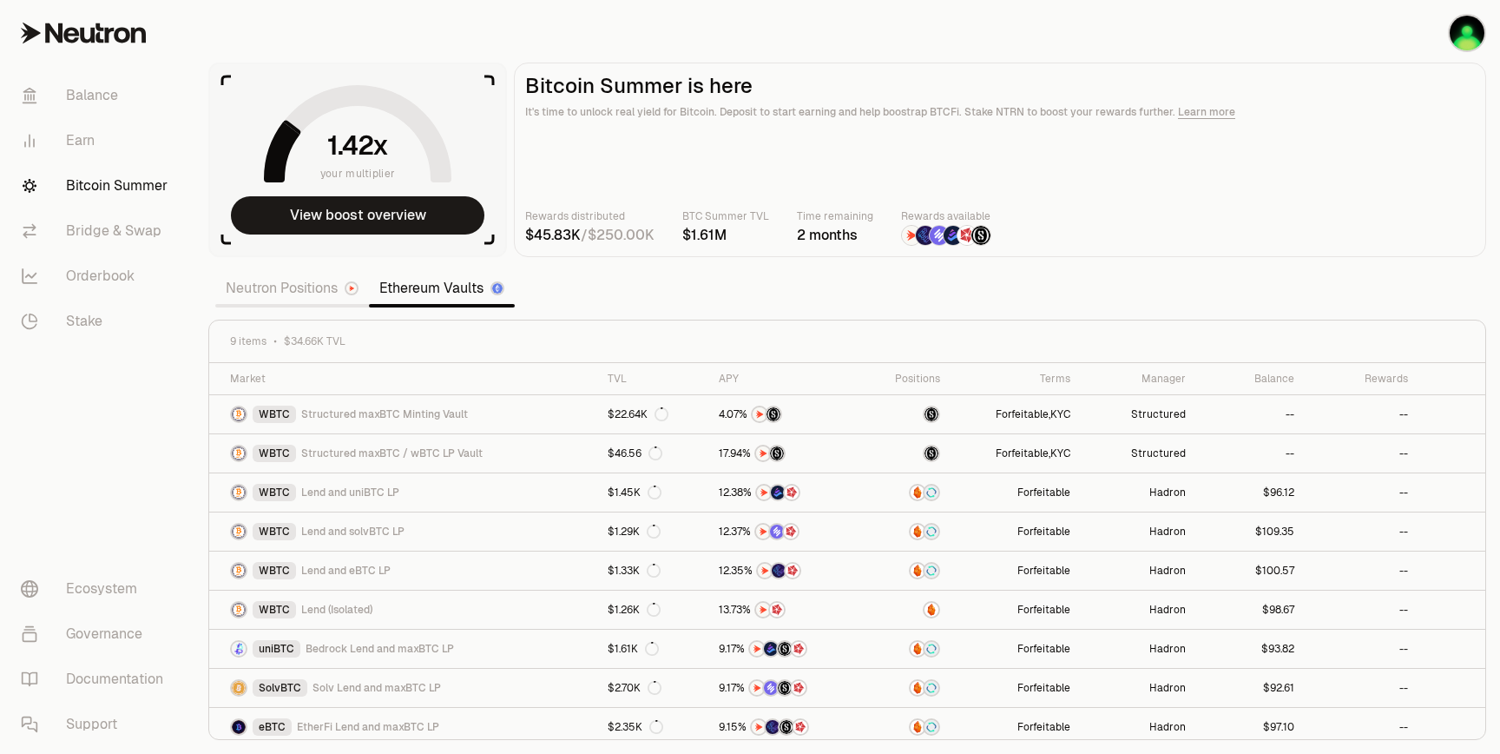
click at [314, 283] on link "Neutron Positions" at bounding box center [292, 288] width 154 height 35
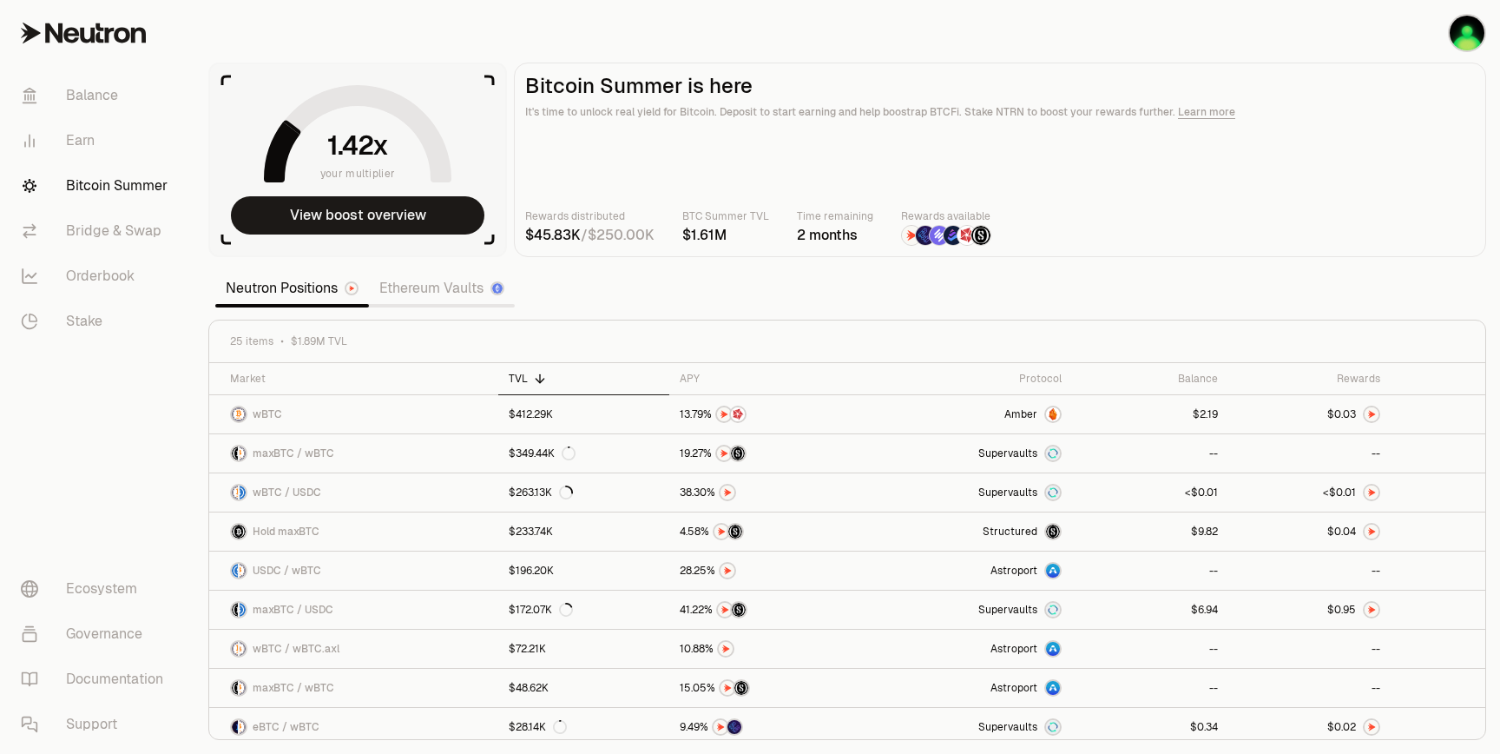
click at [475, 292] on link "Ethereum Vaults" at bounding box center [442, 288] width 146 height 35
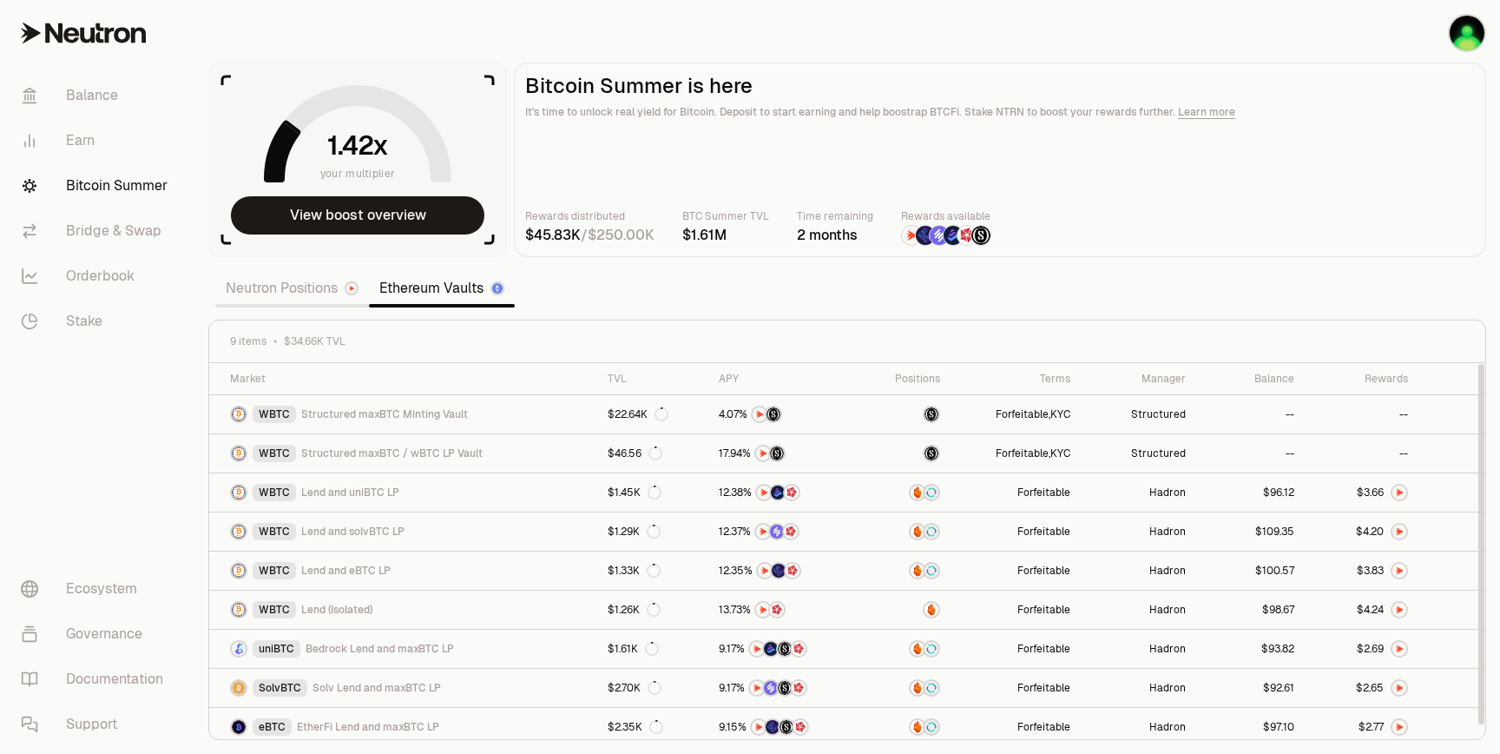
click at [334, 302] on link "Neutron Positions" at bounding box center [292, 288] width 154 height 35
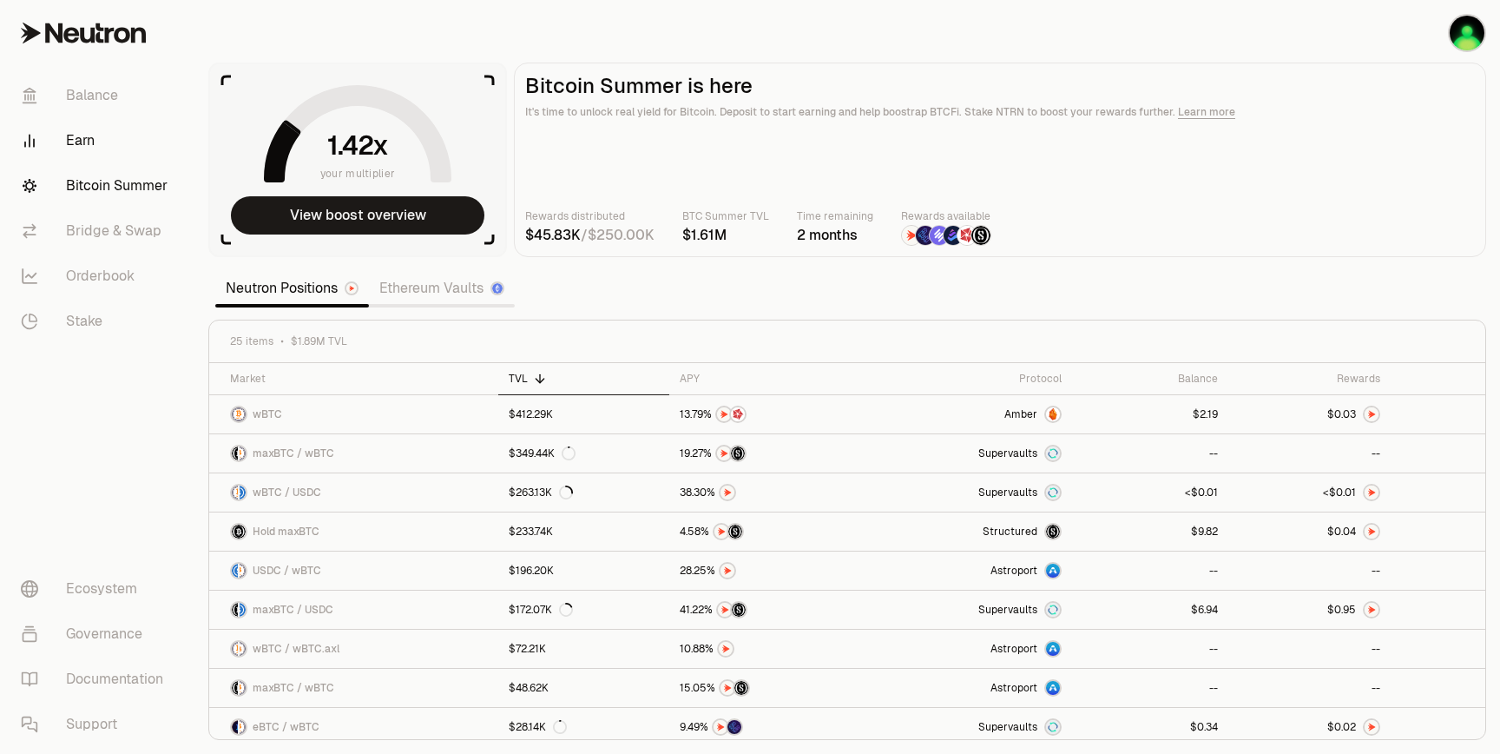
click at [86, 131] on link "Earn" at bounding box center [97, 140] width 181 height 45
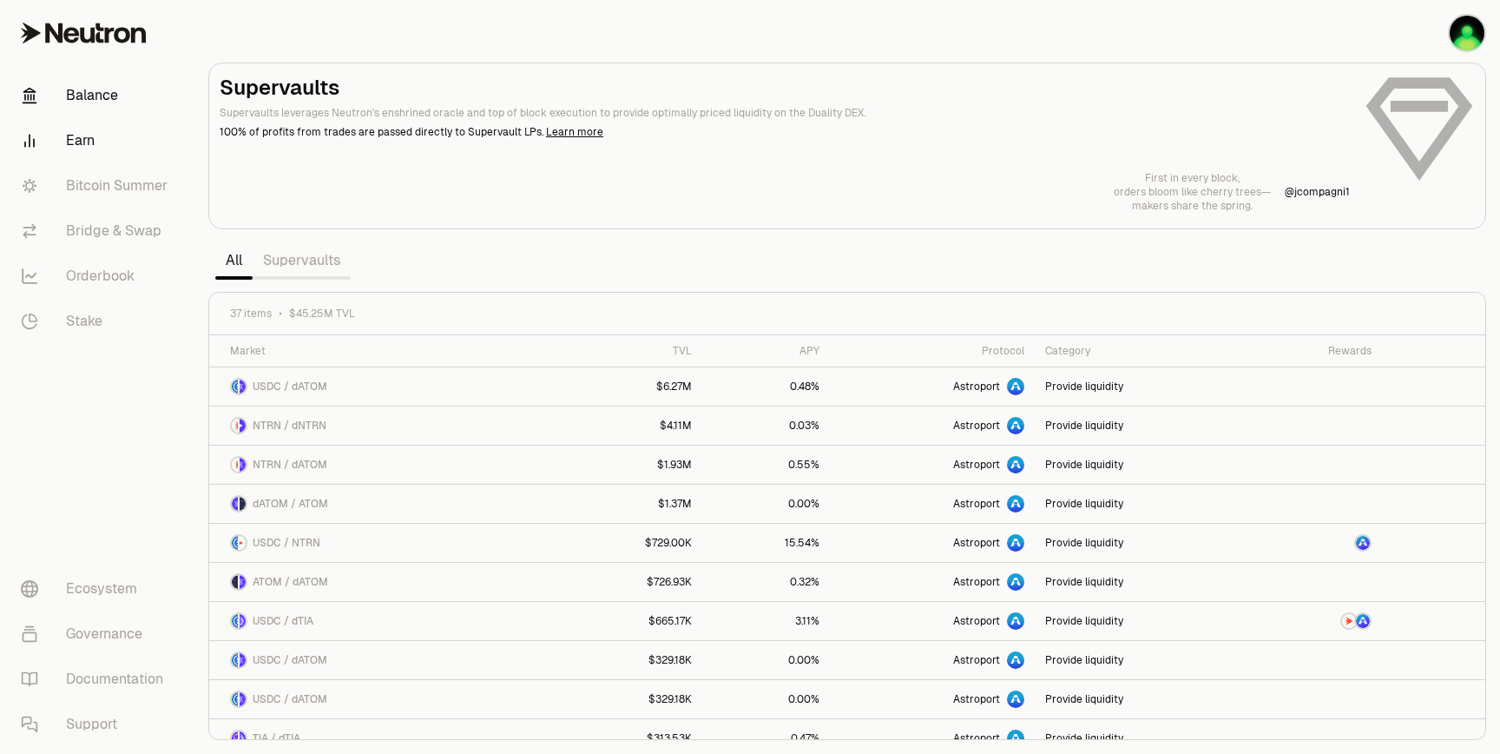
click at [91, 95] on link "Balance" at bounding box center [97, 95] width 181 height 45
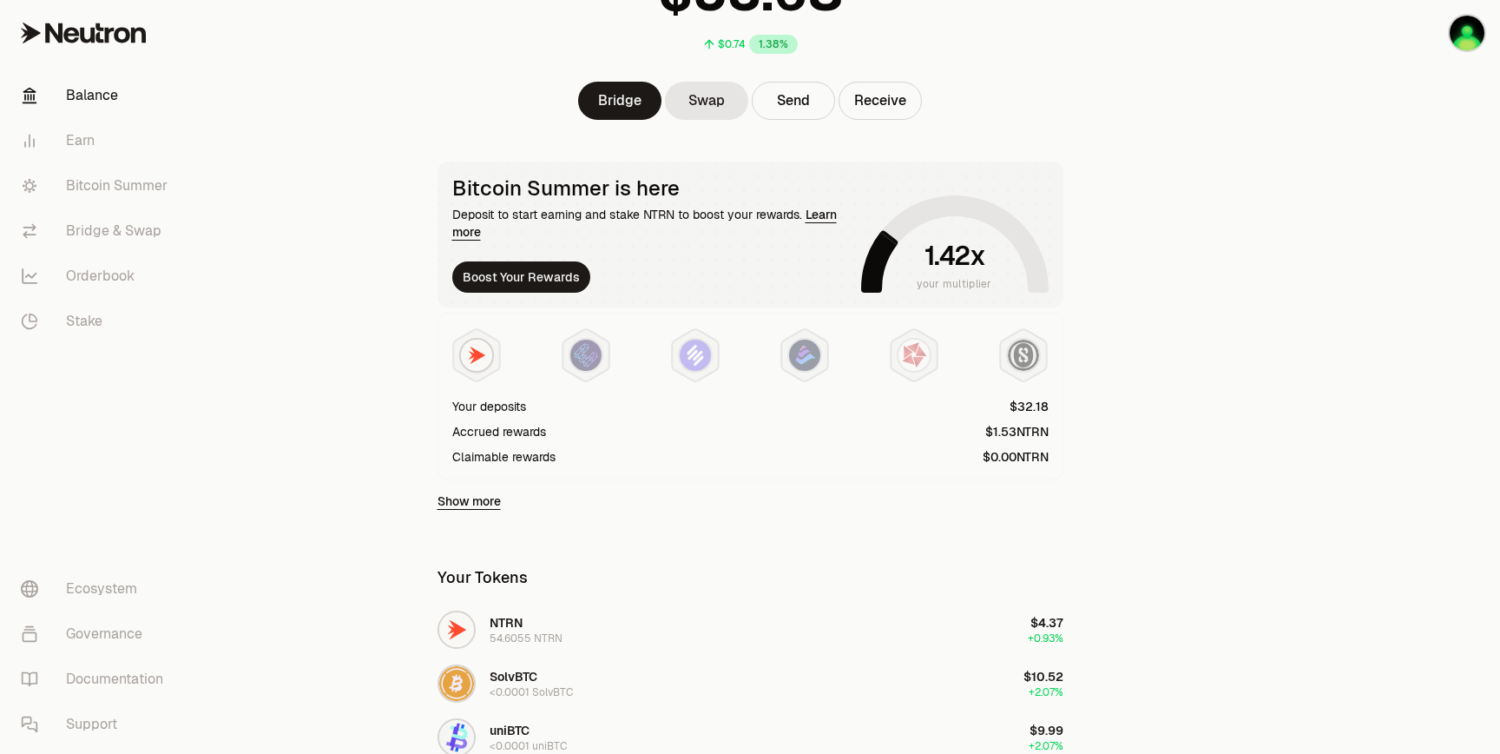
scroll to position [209, 0]
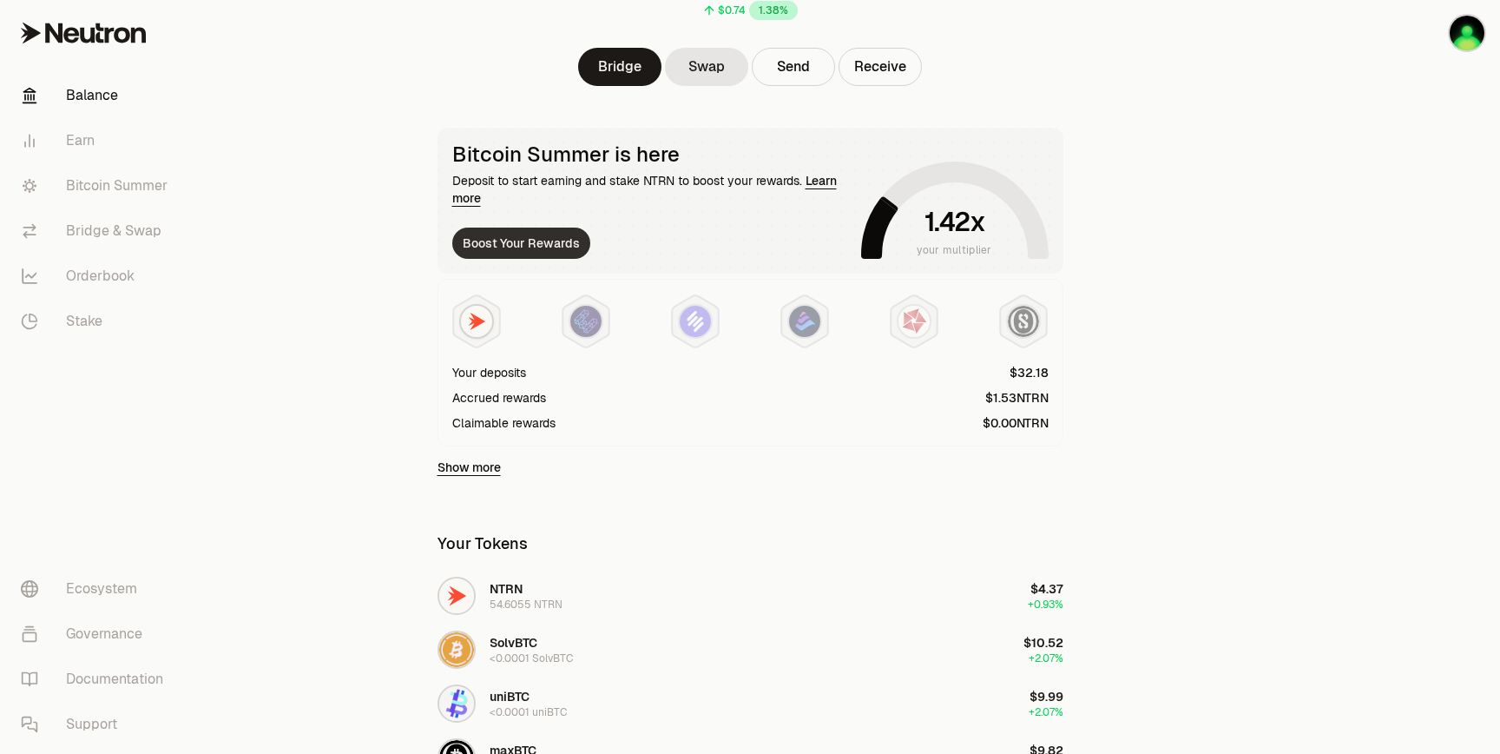
click at [525, 246] on button "Boost Your Rewards" at bounding box center [521, 243] width 138 height 31
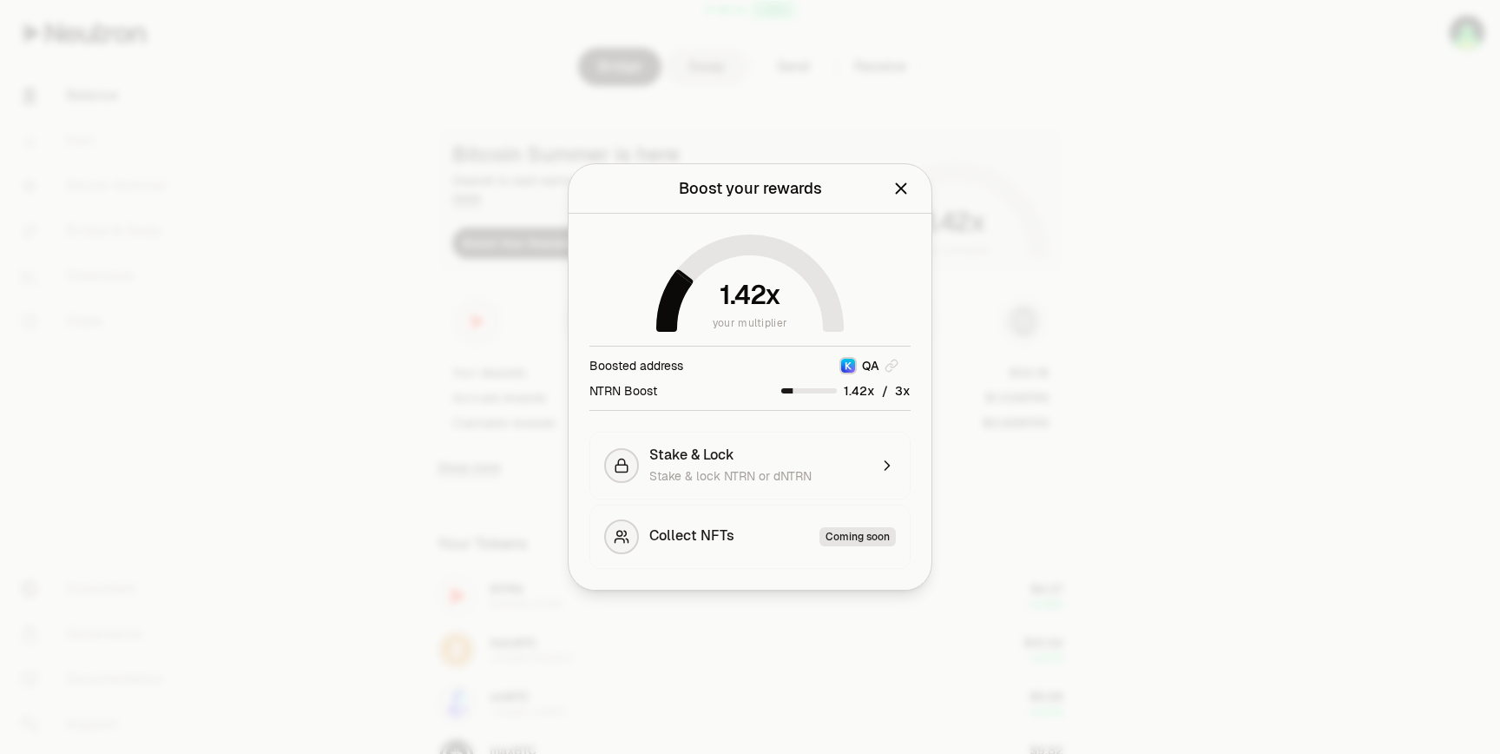
click at [903, 186] on icon "Close" at bounding box center [901, 188] width 11 height 11
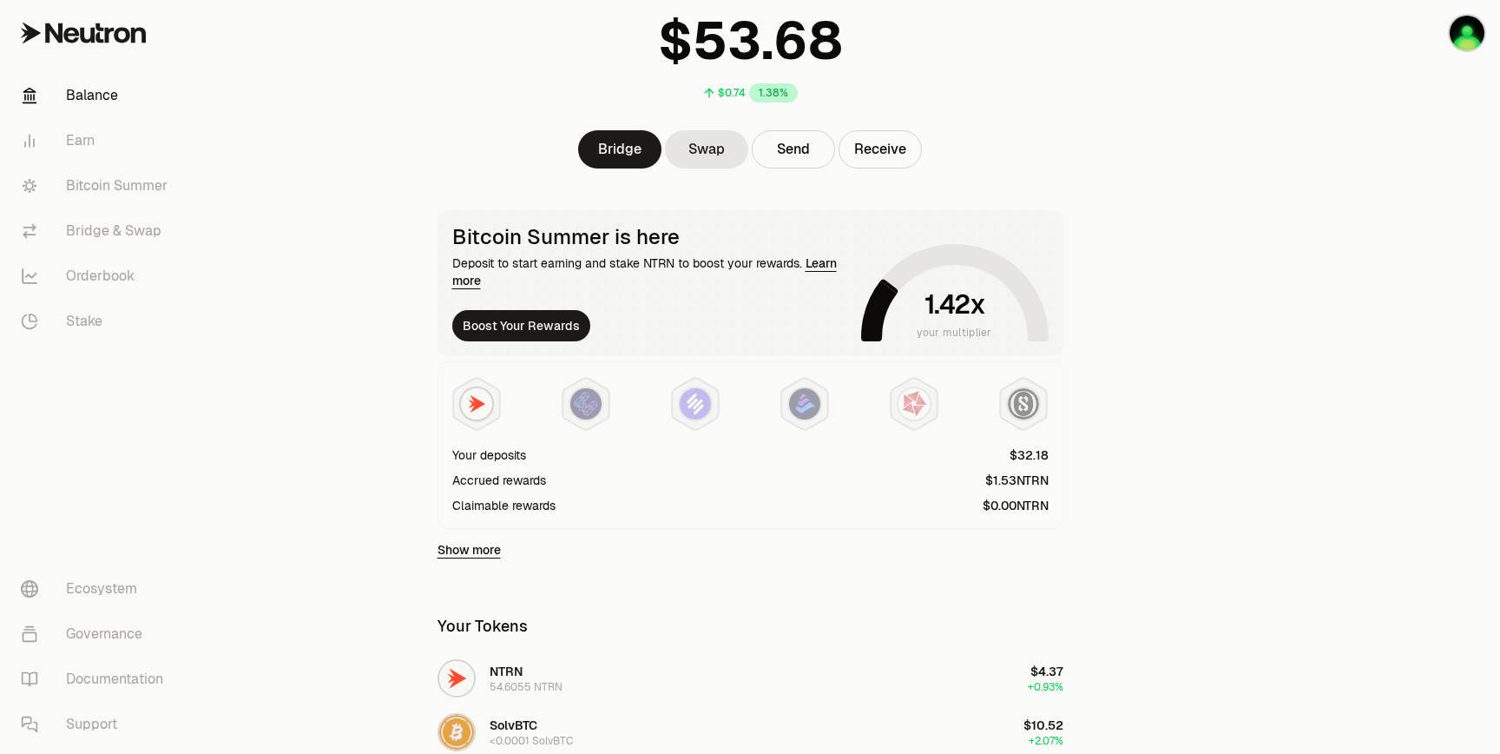
scroll to position [0, 0]
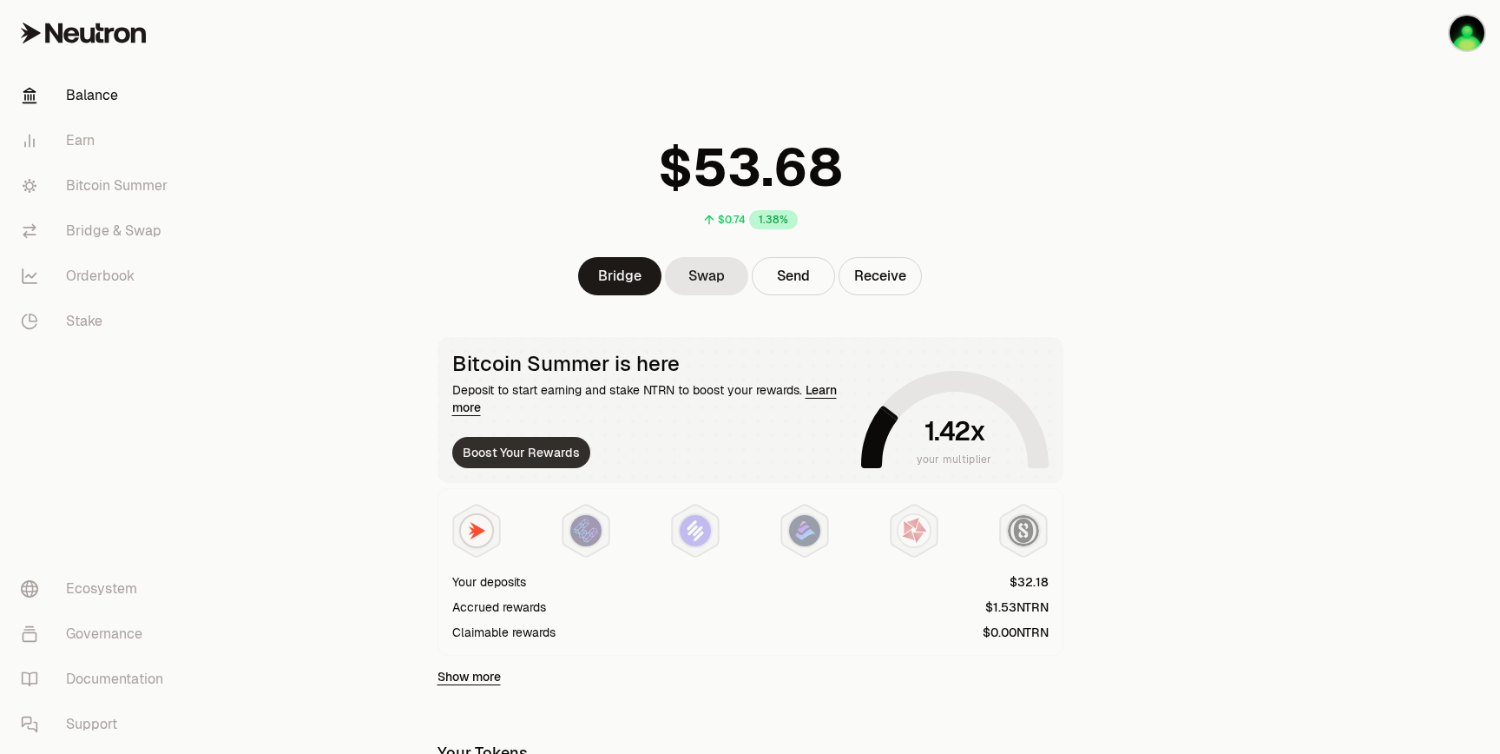
click at [554, 439] on button "Boost Your Rewards" at bounding box center [521, 452] width 138 height 31
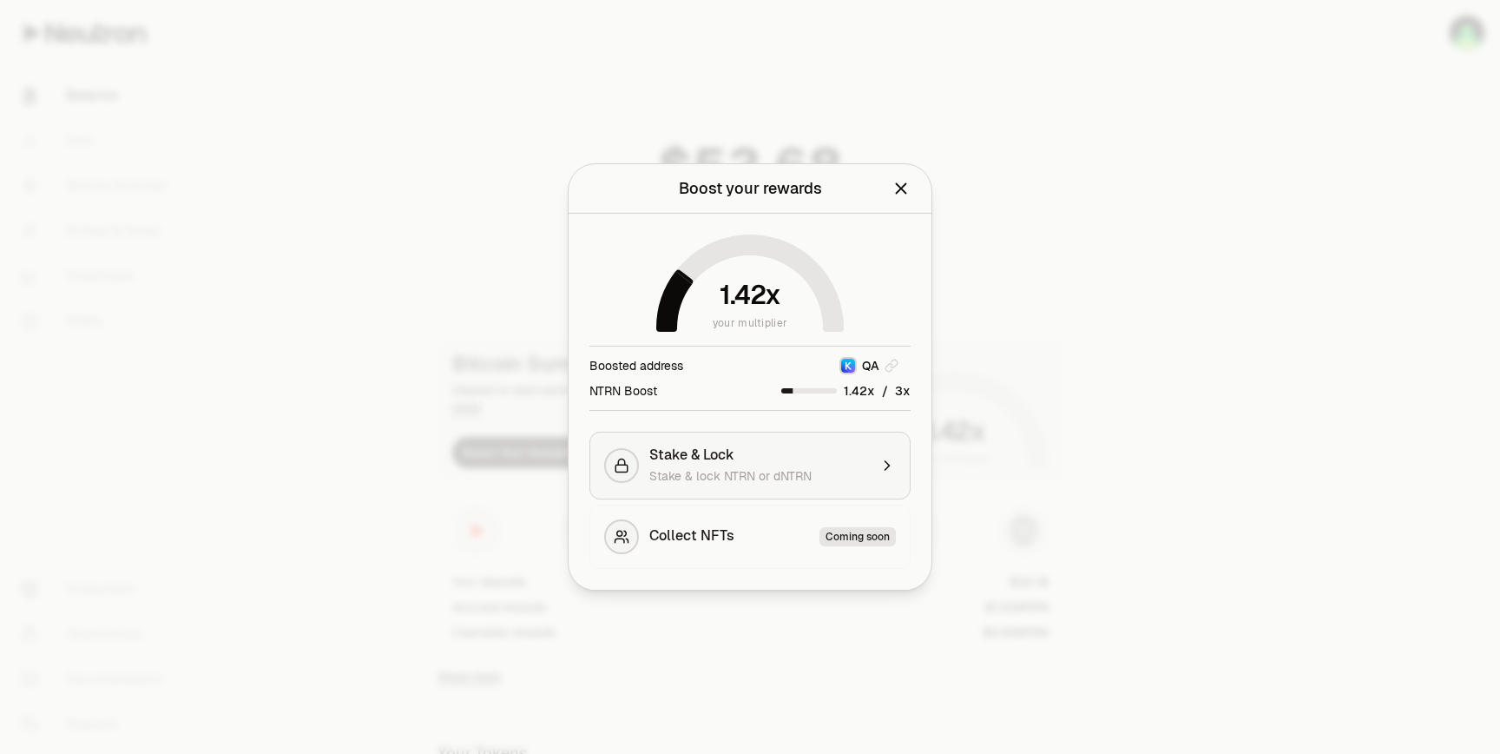
click at [663, 458] on span "Stake & Lock" at bounding box center [692, 454] width 85 height 17
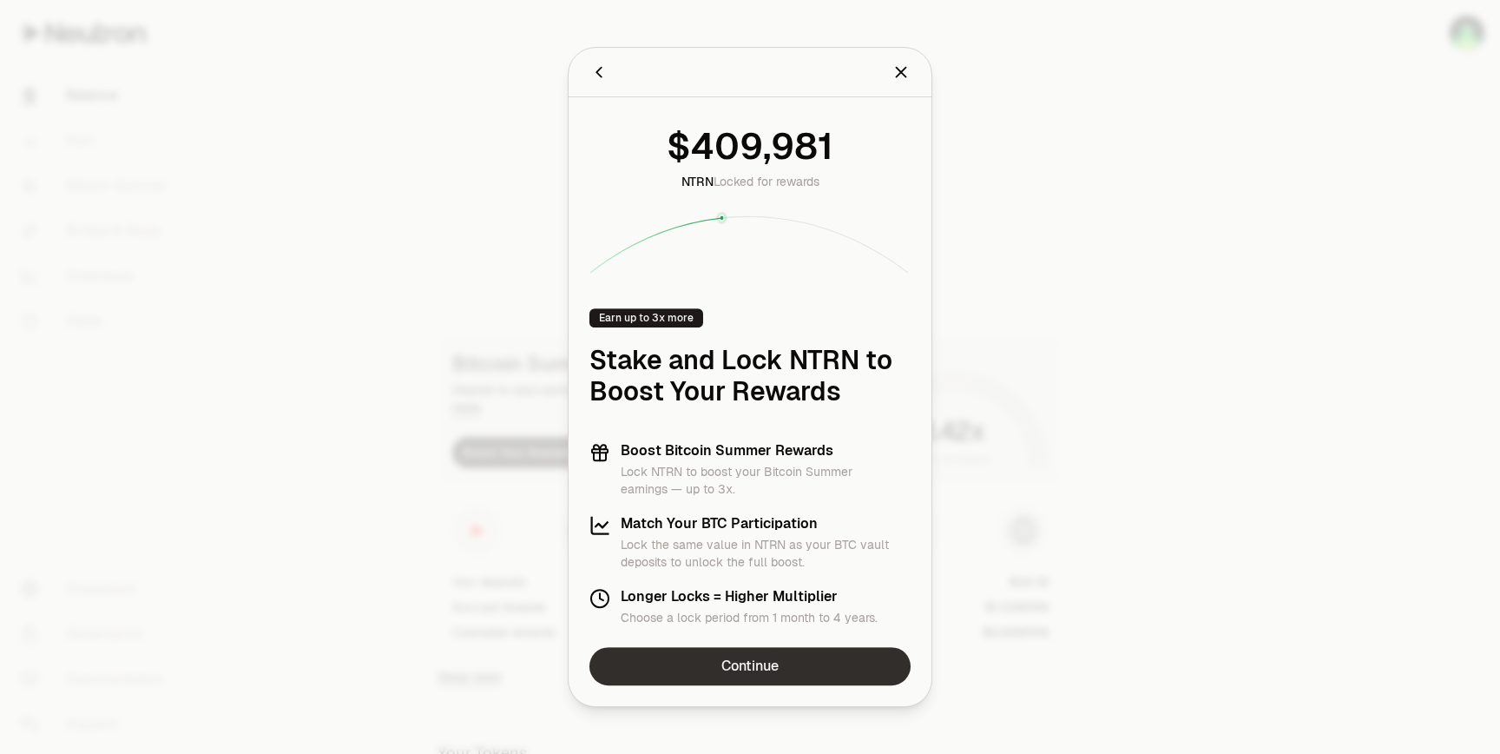
click at [755, 656] on link "Continue" at bounding box center [750, 666] width 321 height 38
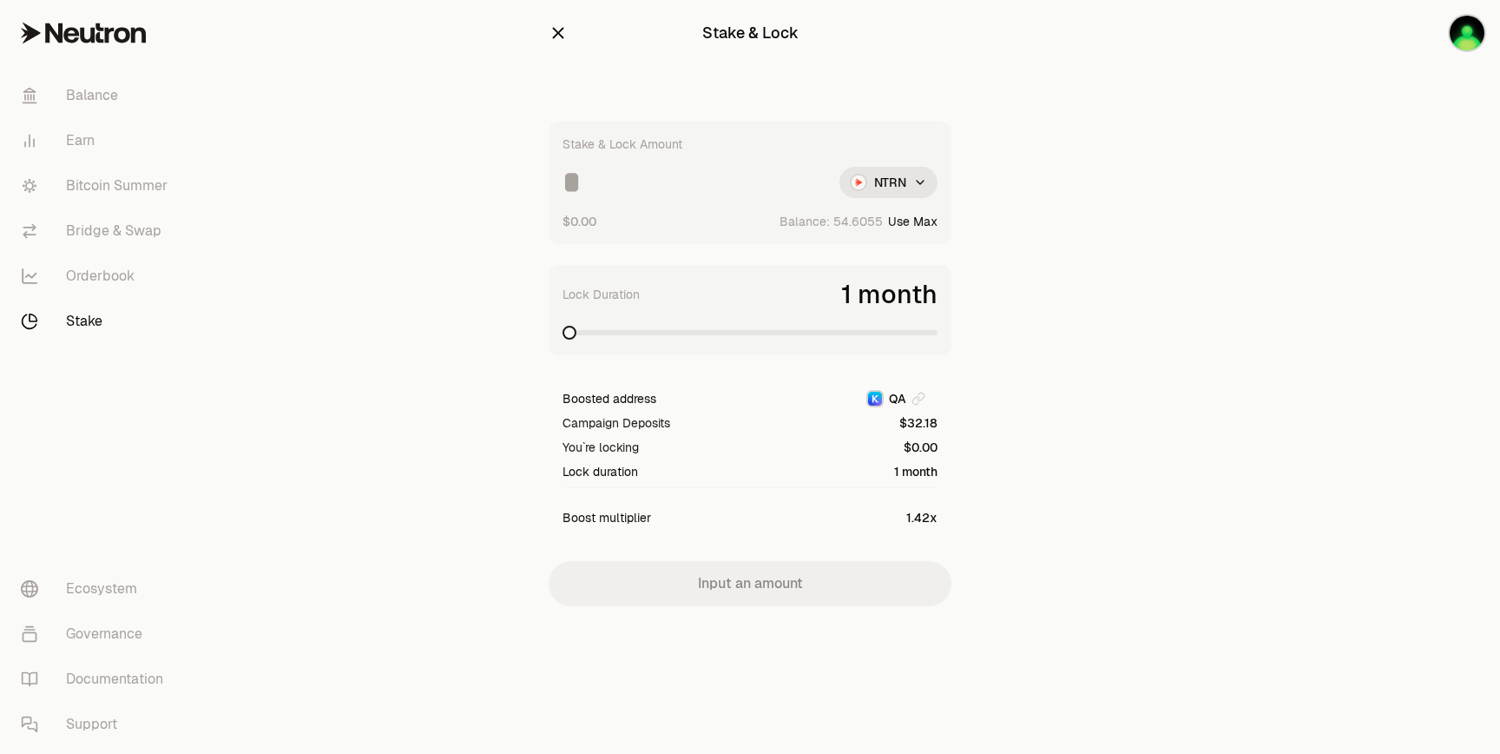
click at [557, 28] on icon "button" at bounding box center [558, 32] width 19 height 19
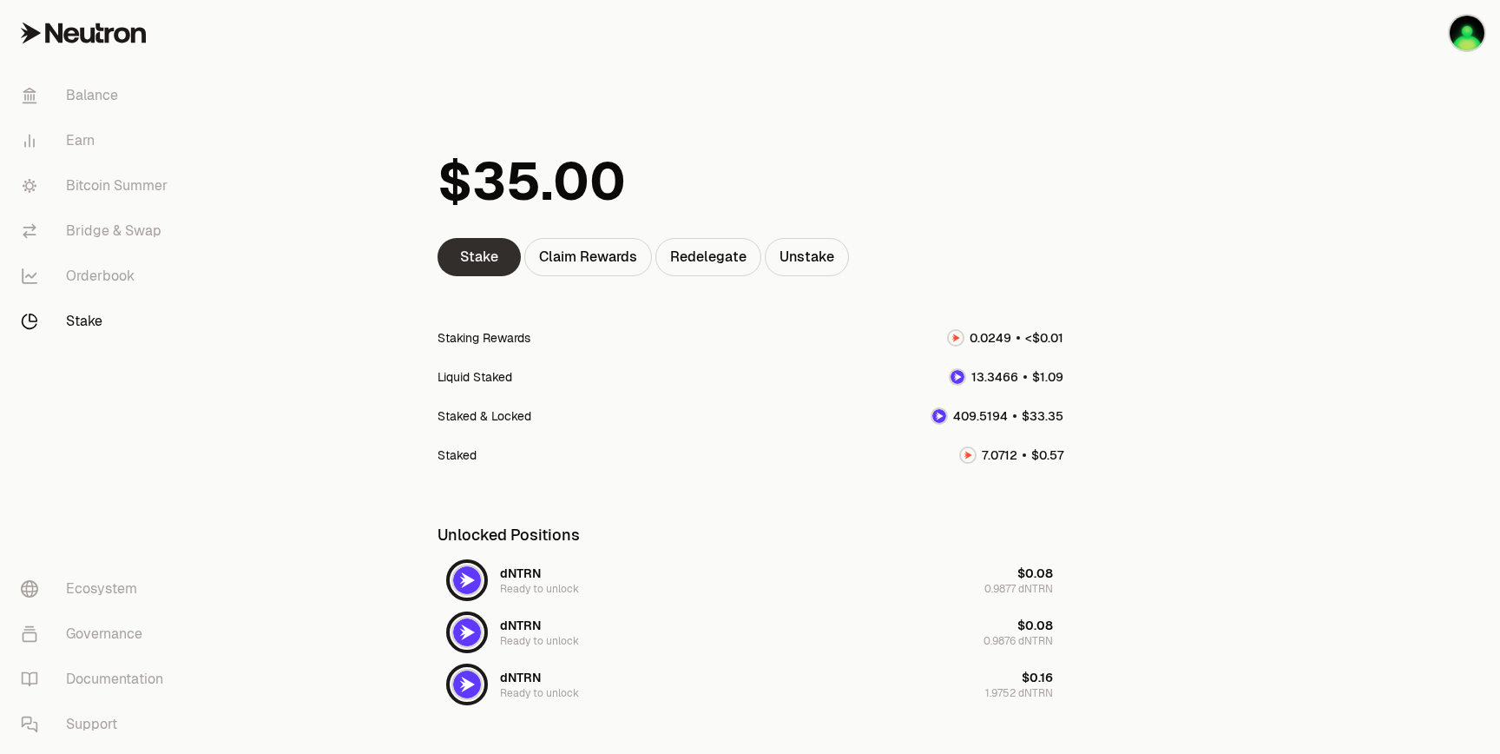
click at [477, 260] on link "Stake" at bounding box center [479, 257] width 83 height 38
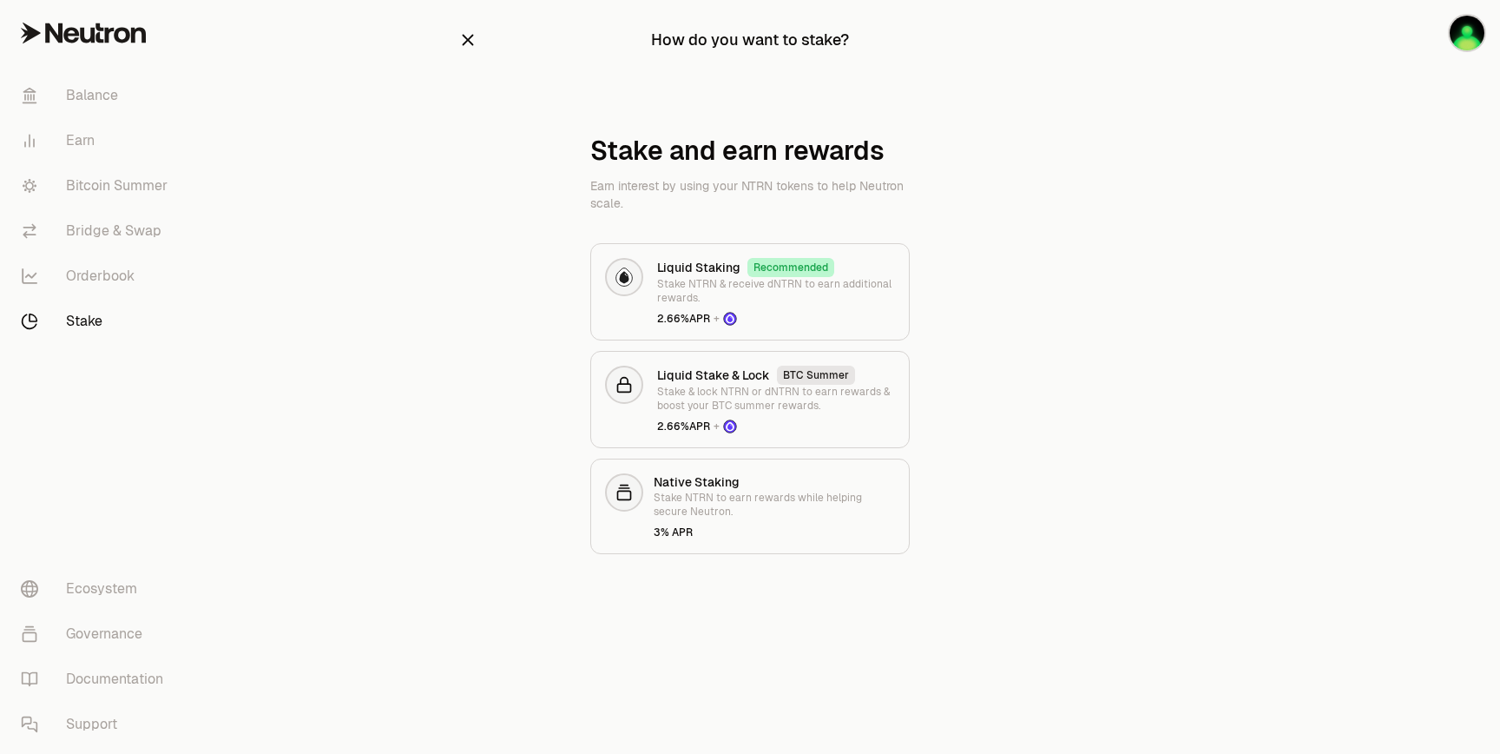
click at [468, 47] on icon "button" at bounding box center [467, 39] width 19 height 19
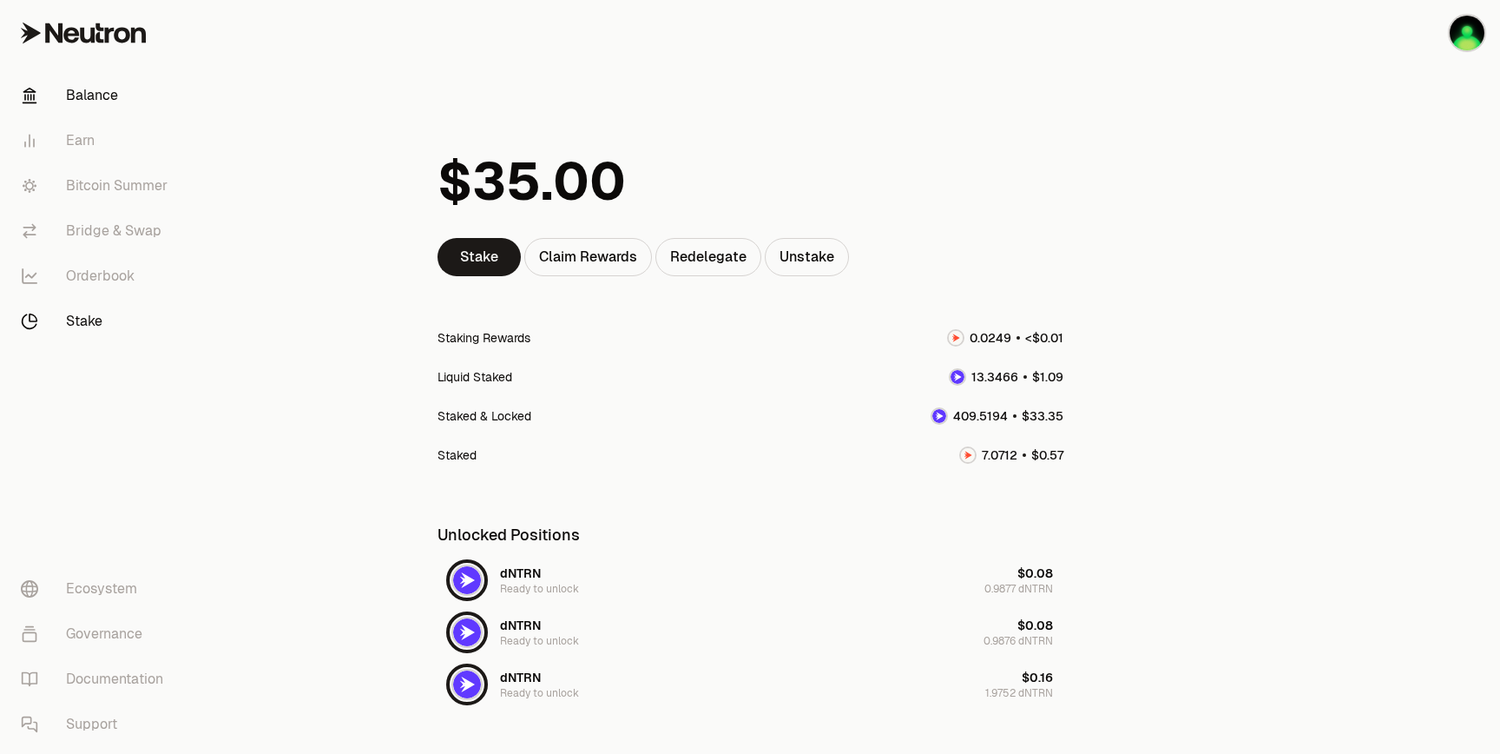
click at [108, 98] on link "Balance" at bounding box center [97, 95] width 181 height 45
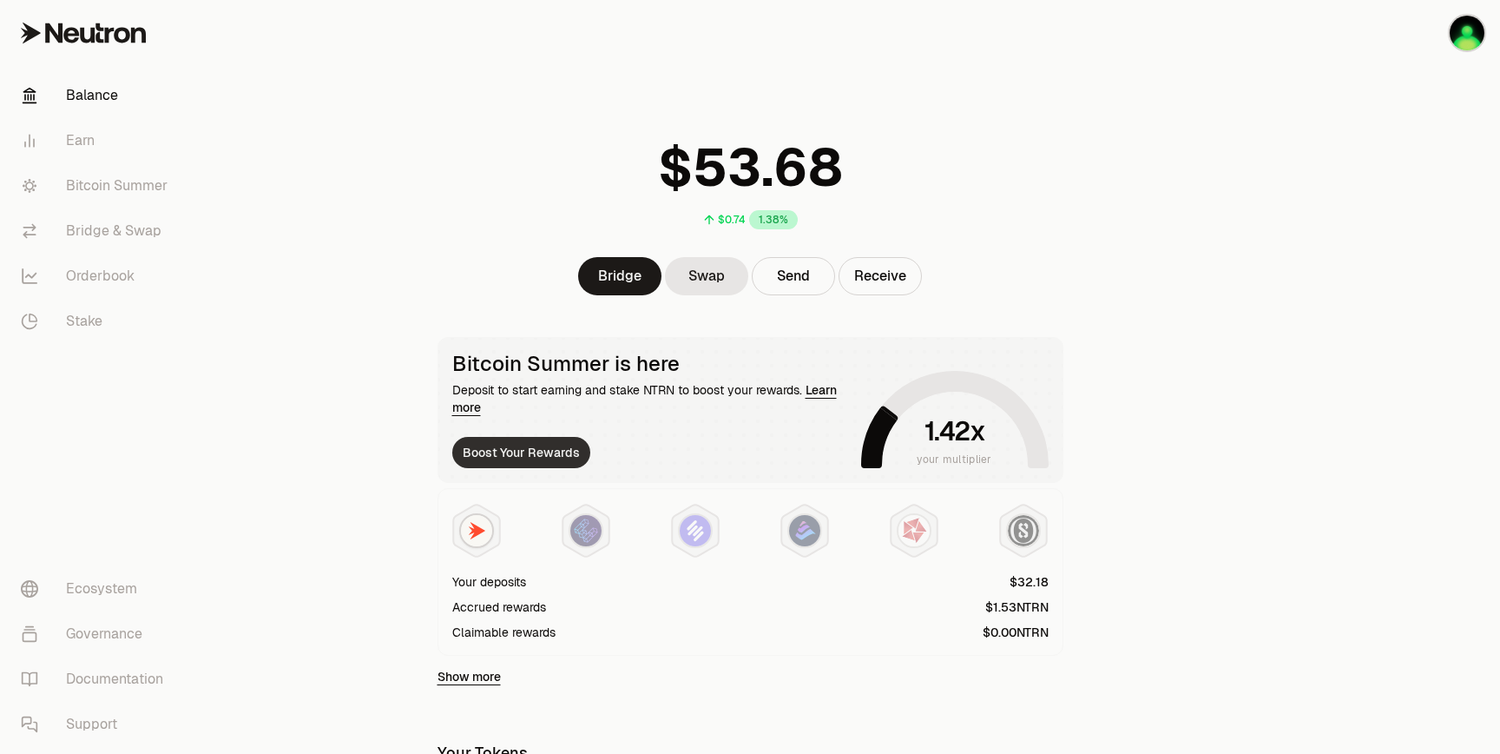
click at [505, 457] on button "Boost Your Rewards" at bounding box center [521, 452] width 138 height 31
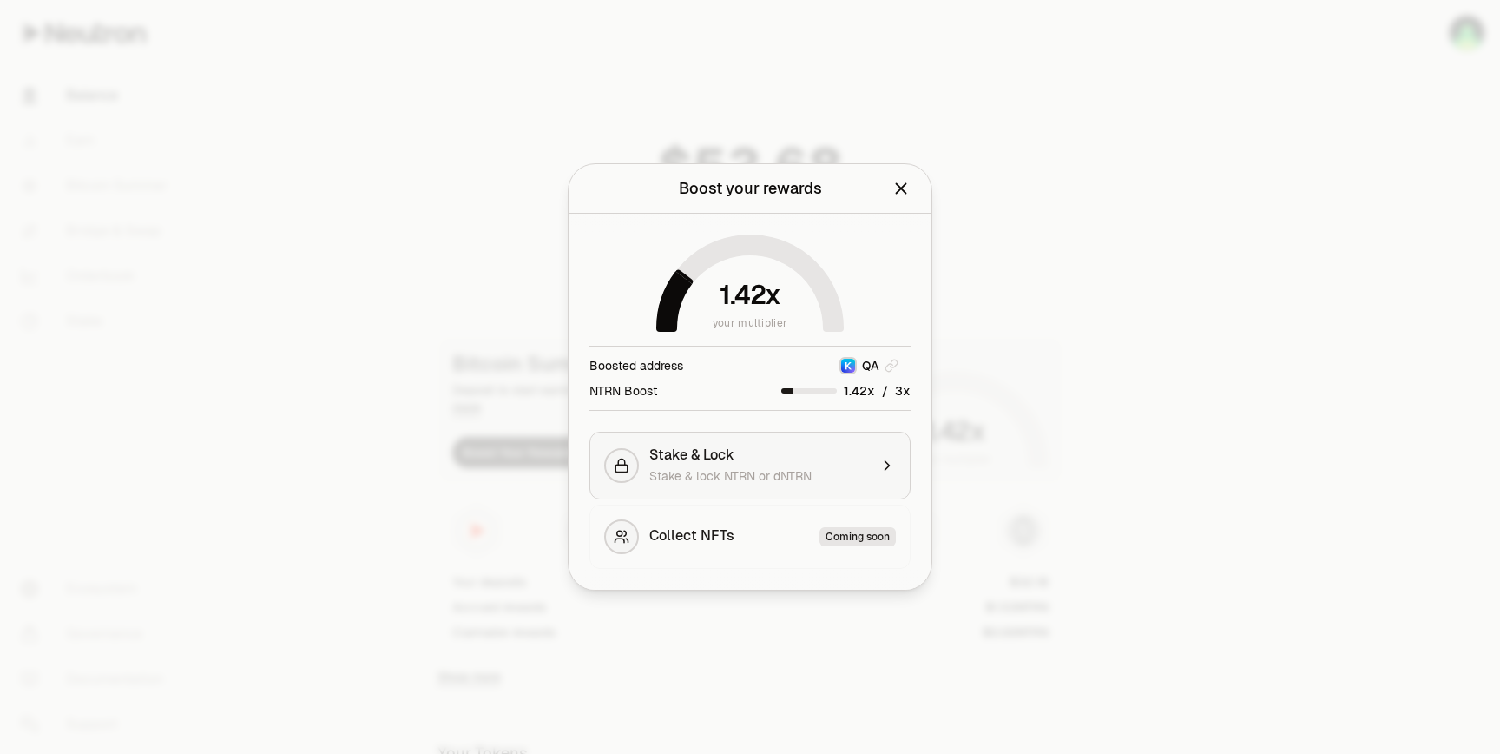
click at [672, 477] on span "Stake & lock NTRN or dNTRN" at bounding box center [731, 476] width 162 height 16
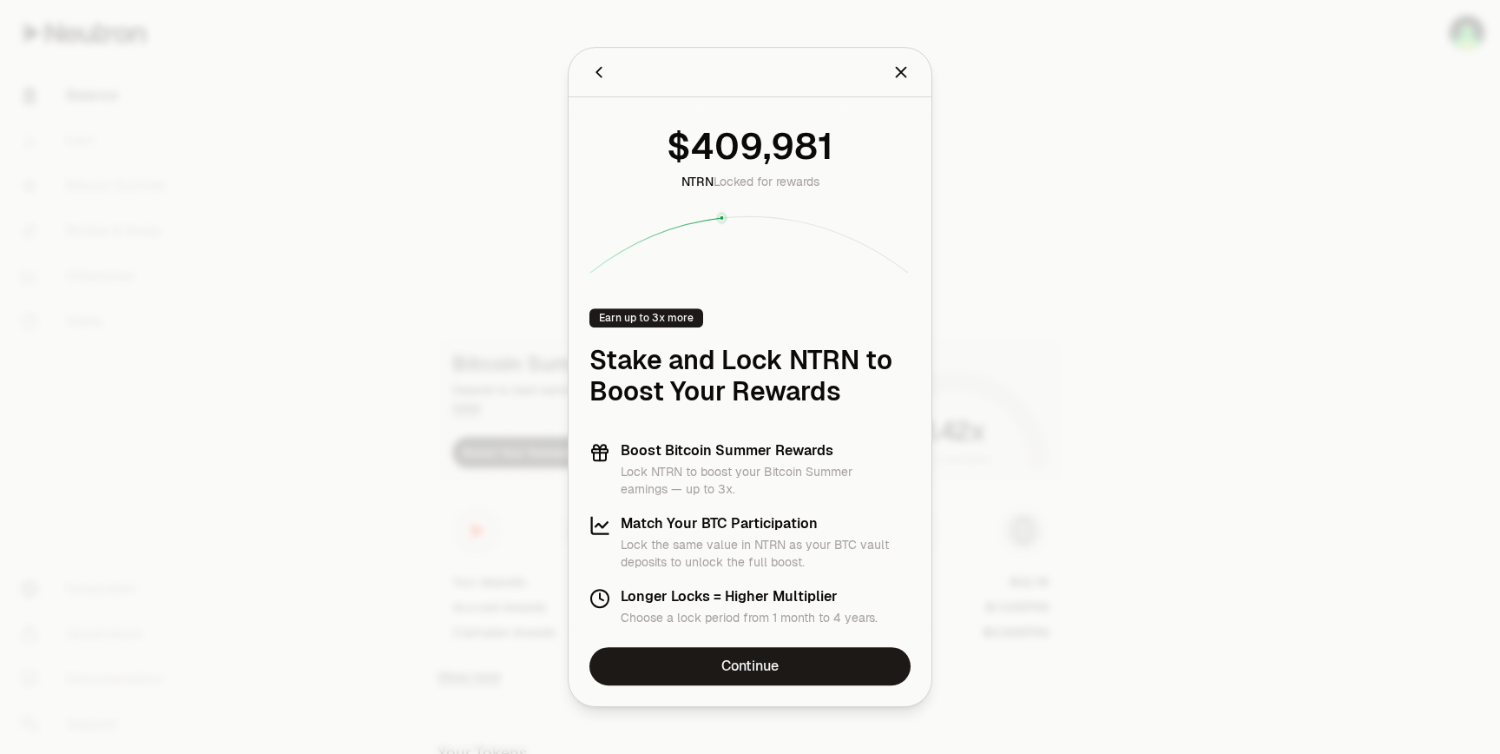
click at [348, 385] on div at bounding box center [750, 377] width 1500 height 754
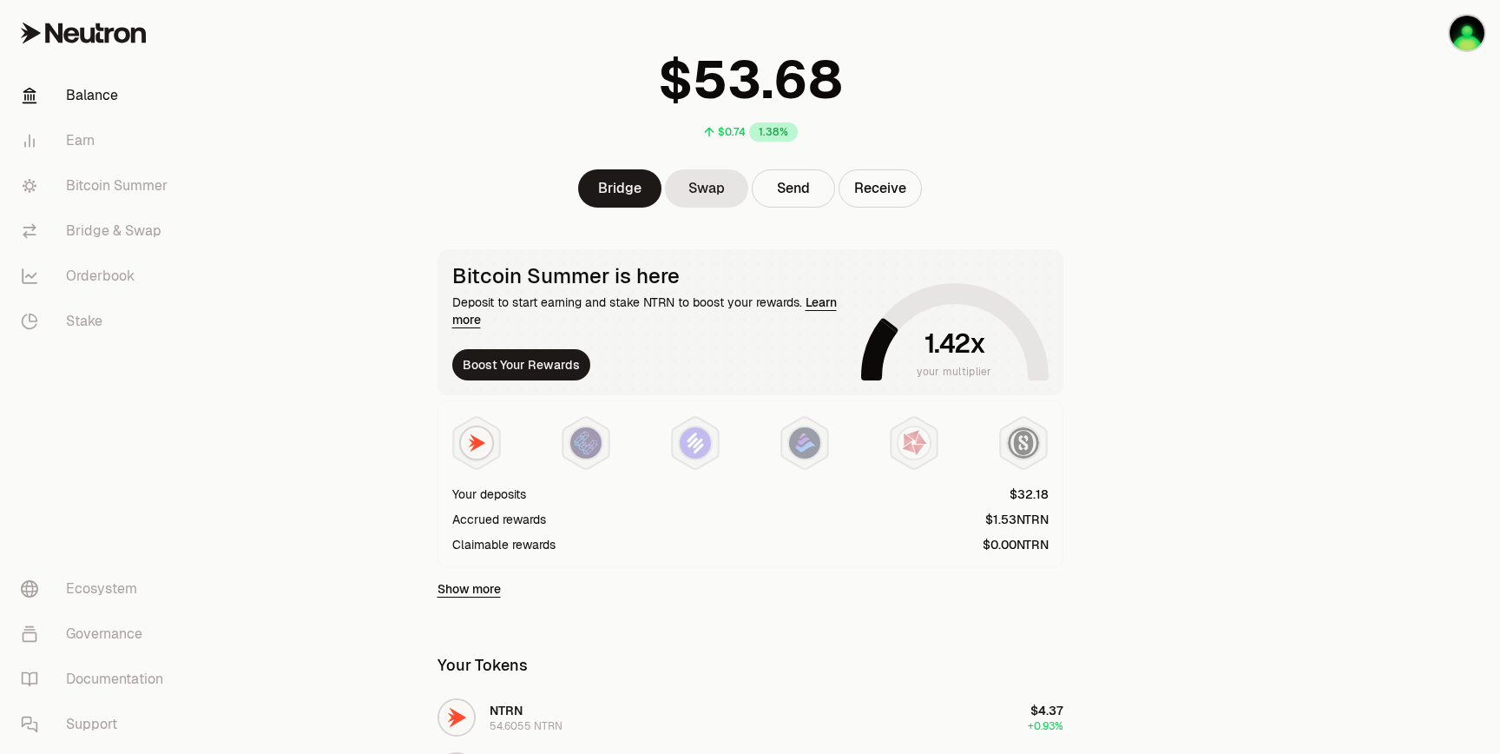
scroll to position [82, 0]
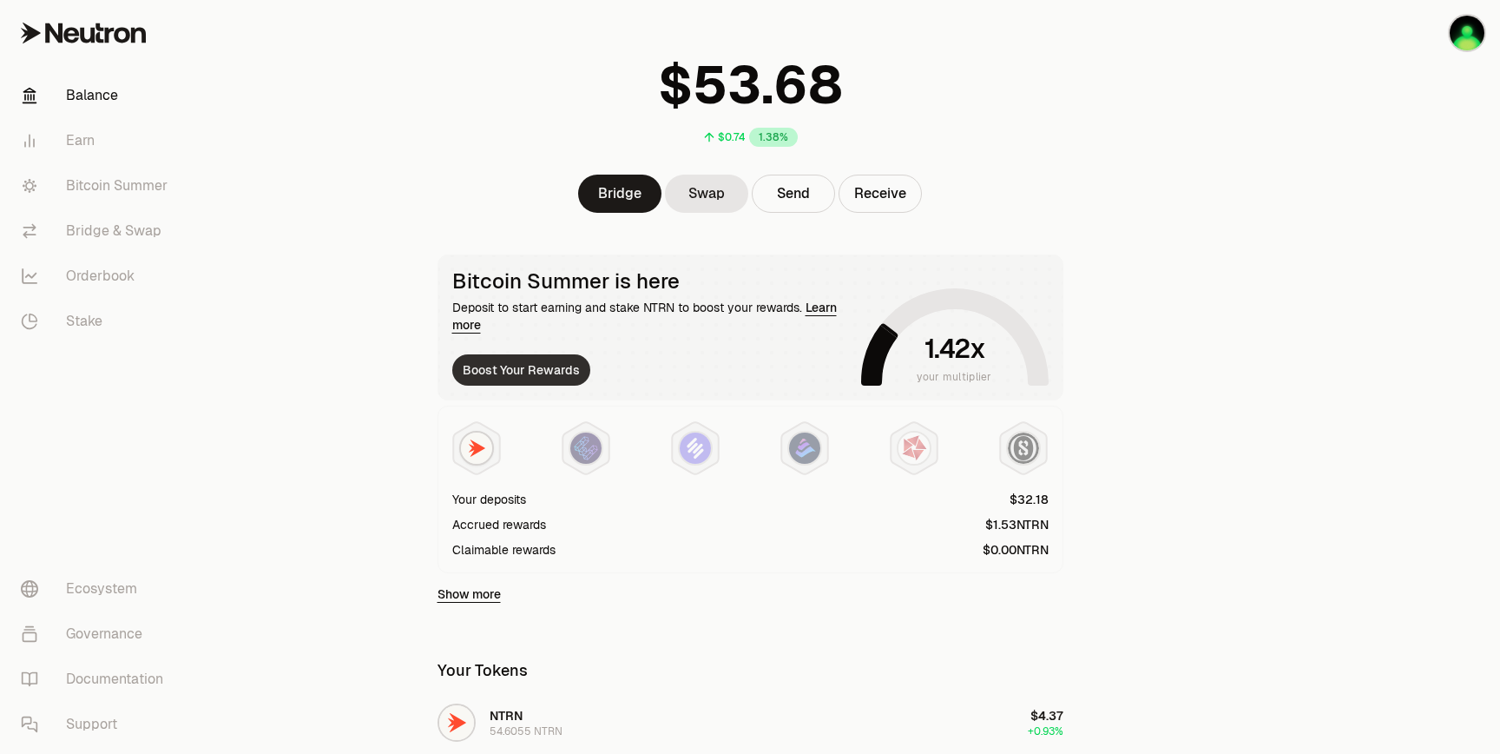
click at [516, 377] on button "Boost Your Rewards" at bounding box center [521, 369] width 138 height 31
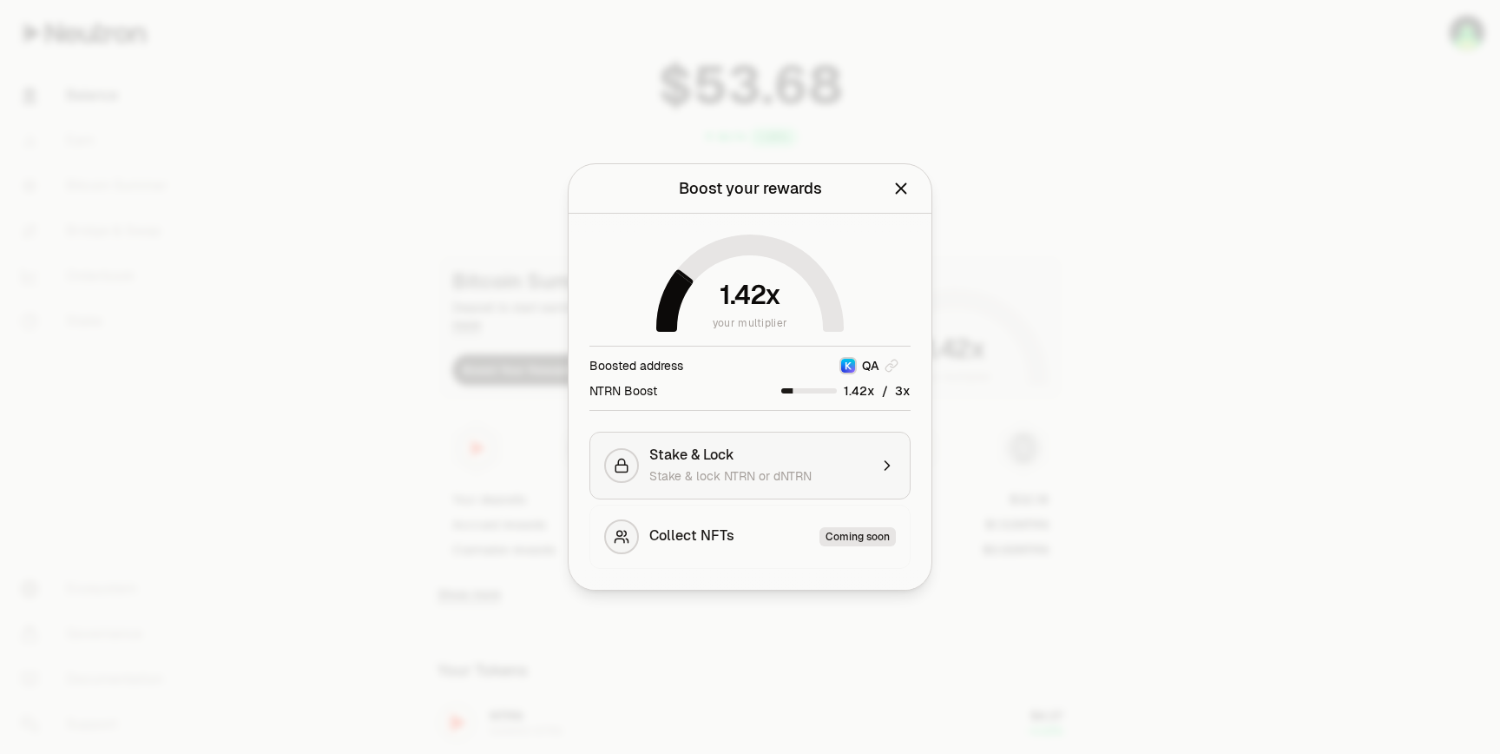
click at [729, 457] on span "Stake & Lock" at bounding box center [692, 454] width 85 height 17
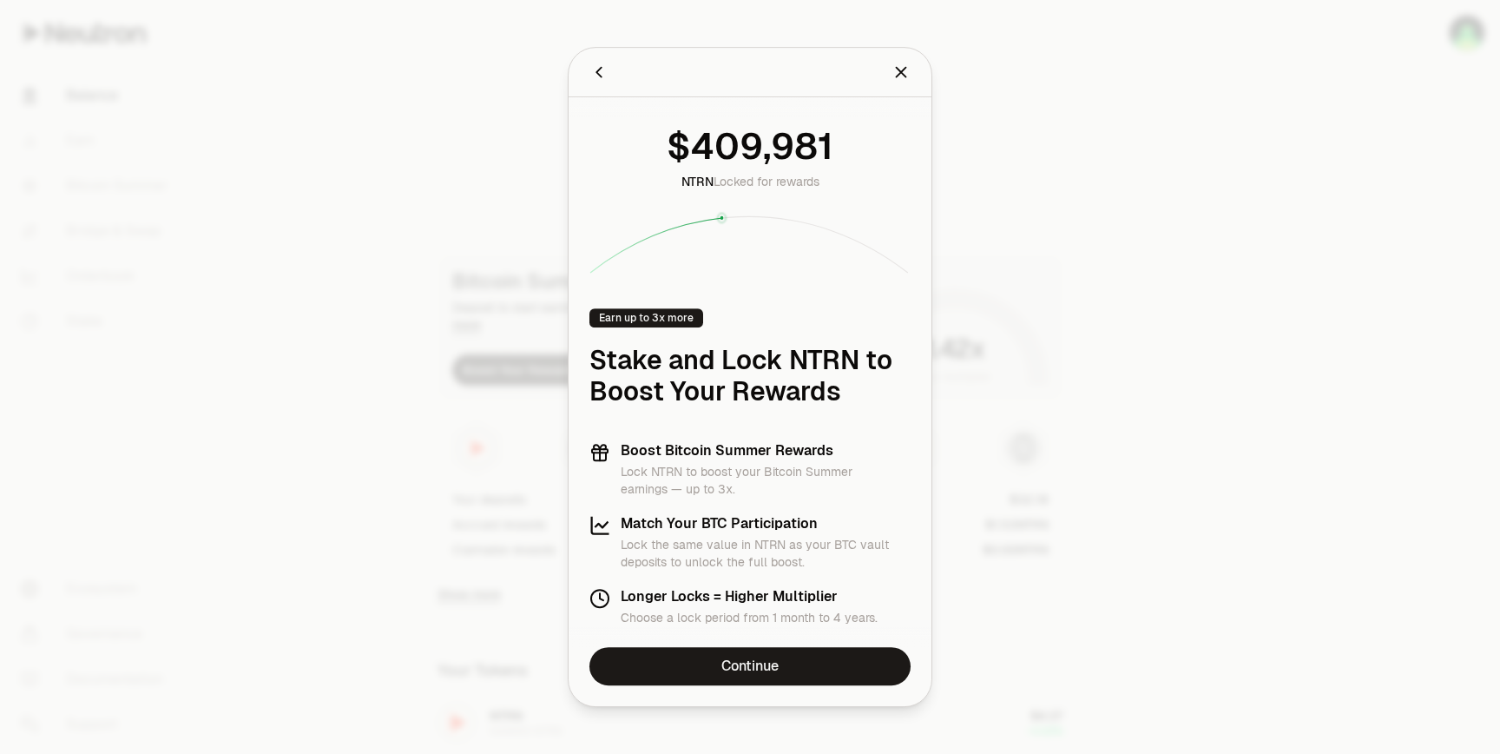
click at [415, 260] on div at bounding box center [750, 377] width 1500 height 754
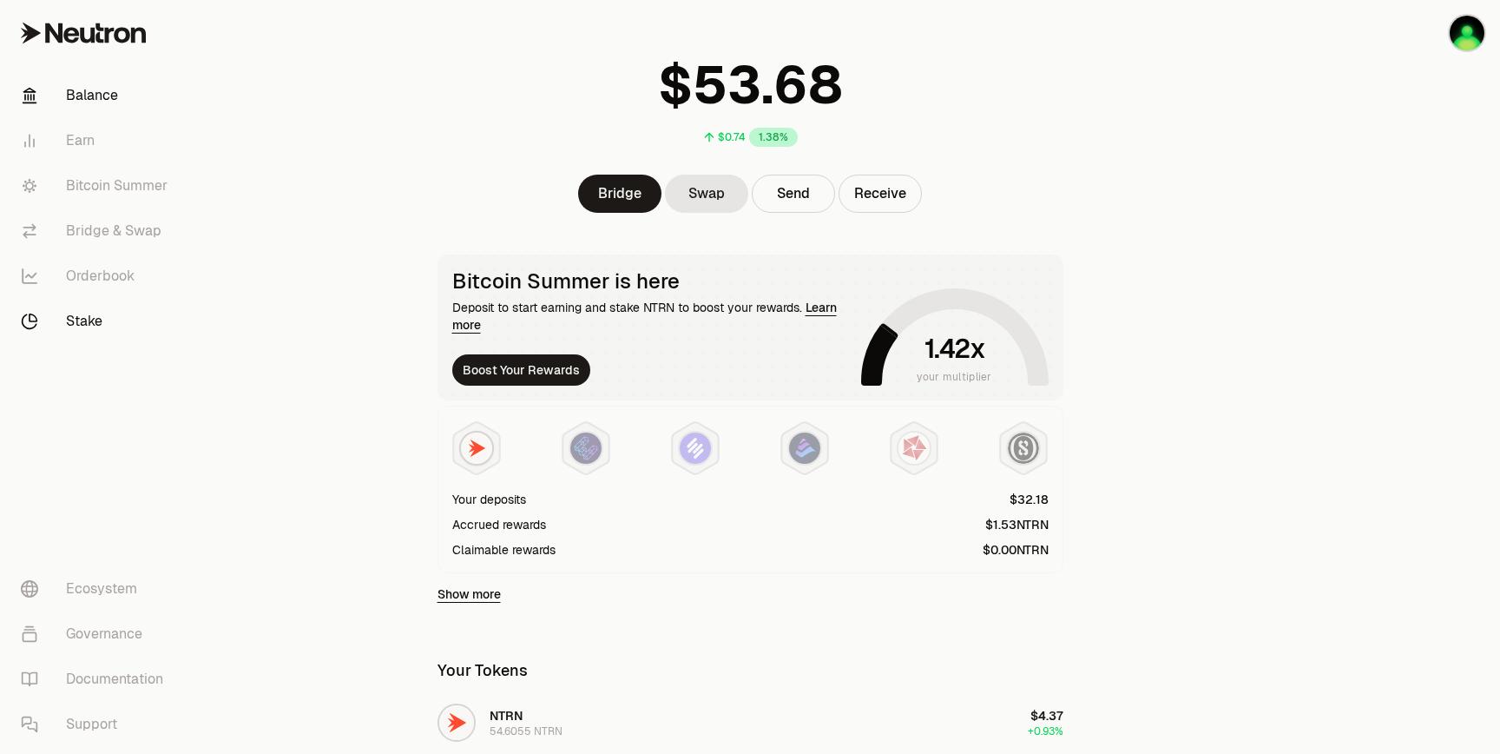
click at [84, 323] on link "Stake" at bounding box center [97, 321] width 181 height 45
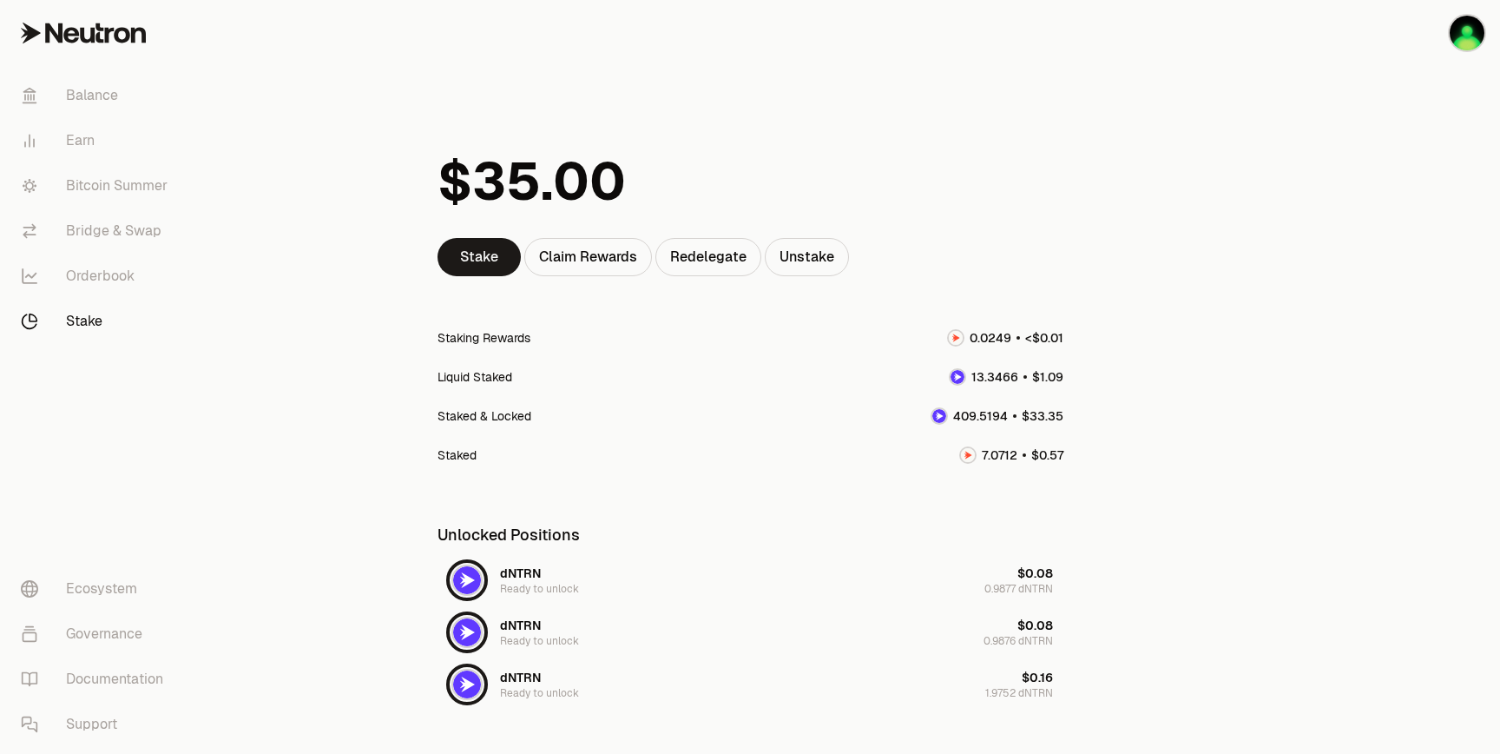
click at [76, 331] on link "Stake" at bounding box center [97, 321] width 181 height 45
click at [495, 254] on link "Stake" at bounding box center [479, 257] width 83 height 38
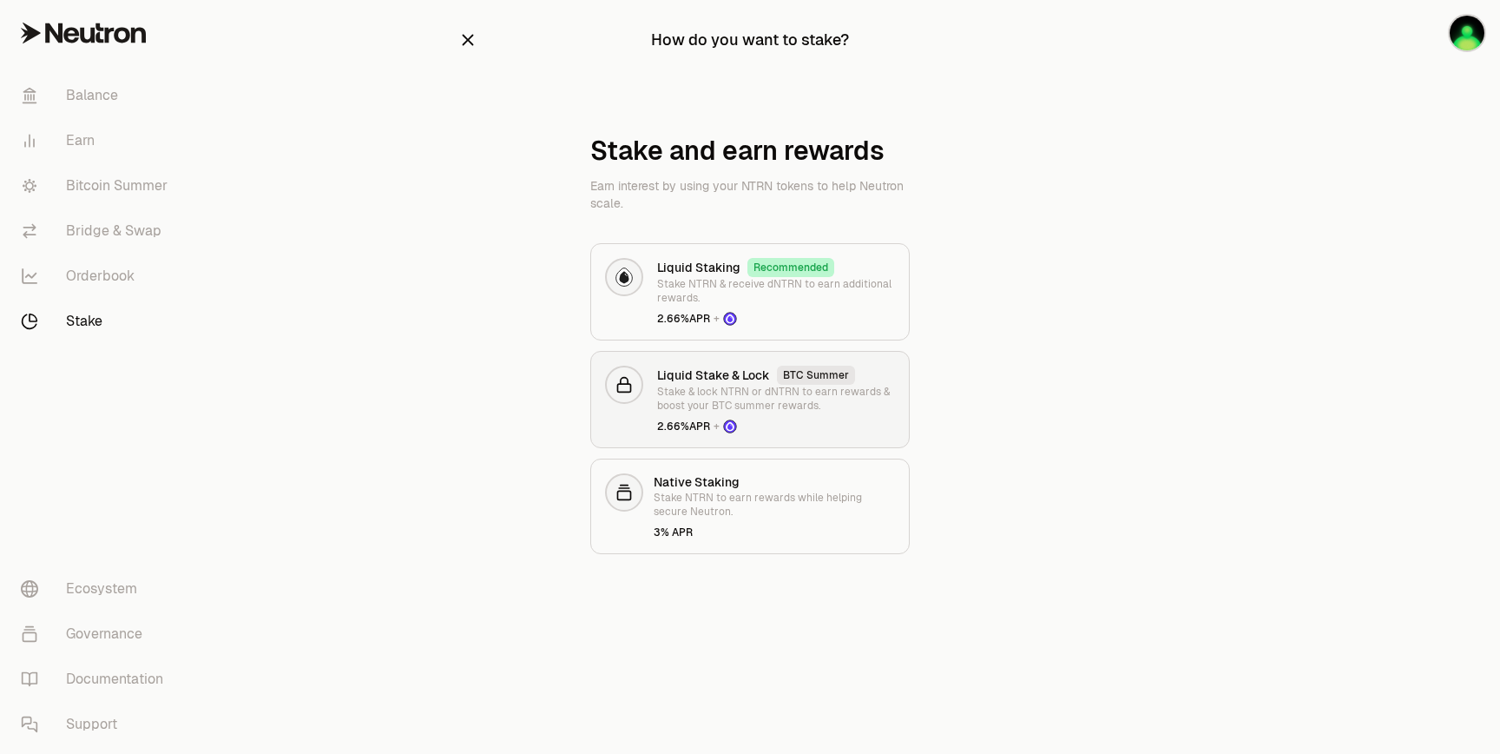
click at [729, 391] on p "Stake & lock NTRN or dNTRN to earn rewards & boost your BTC summer rewards." at bounding box center [776, 399] width 238 height 28
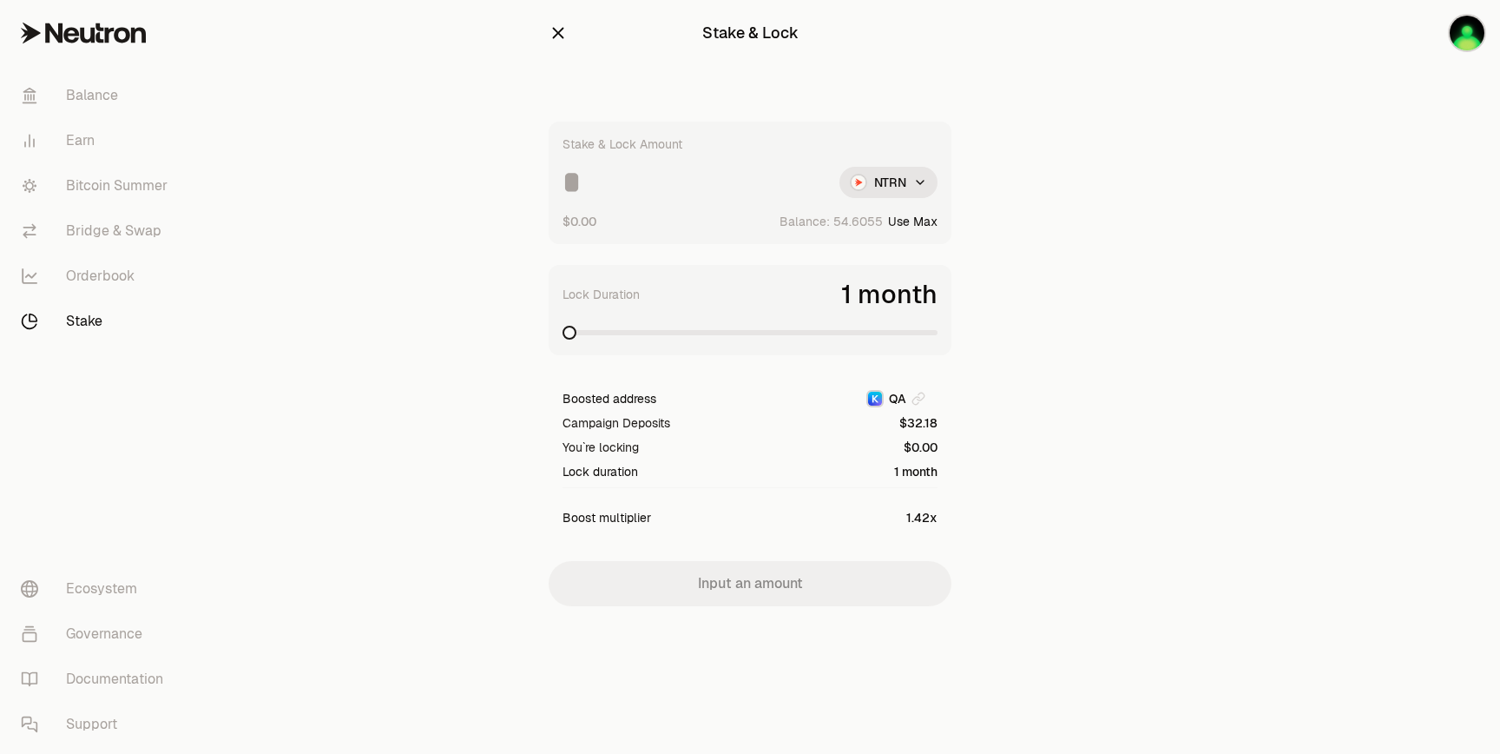
click at [563, 331] on span at bounding box center [570, 333] width 14 height 14
click at [122, 96] on link "Balance" at bounding box center [97, 95] width 181 height 45
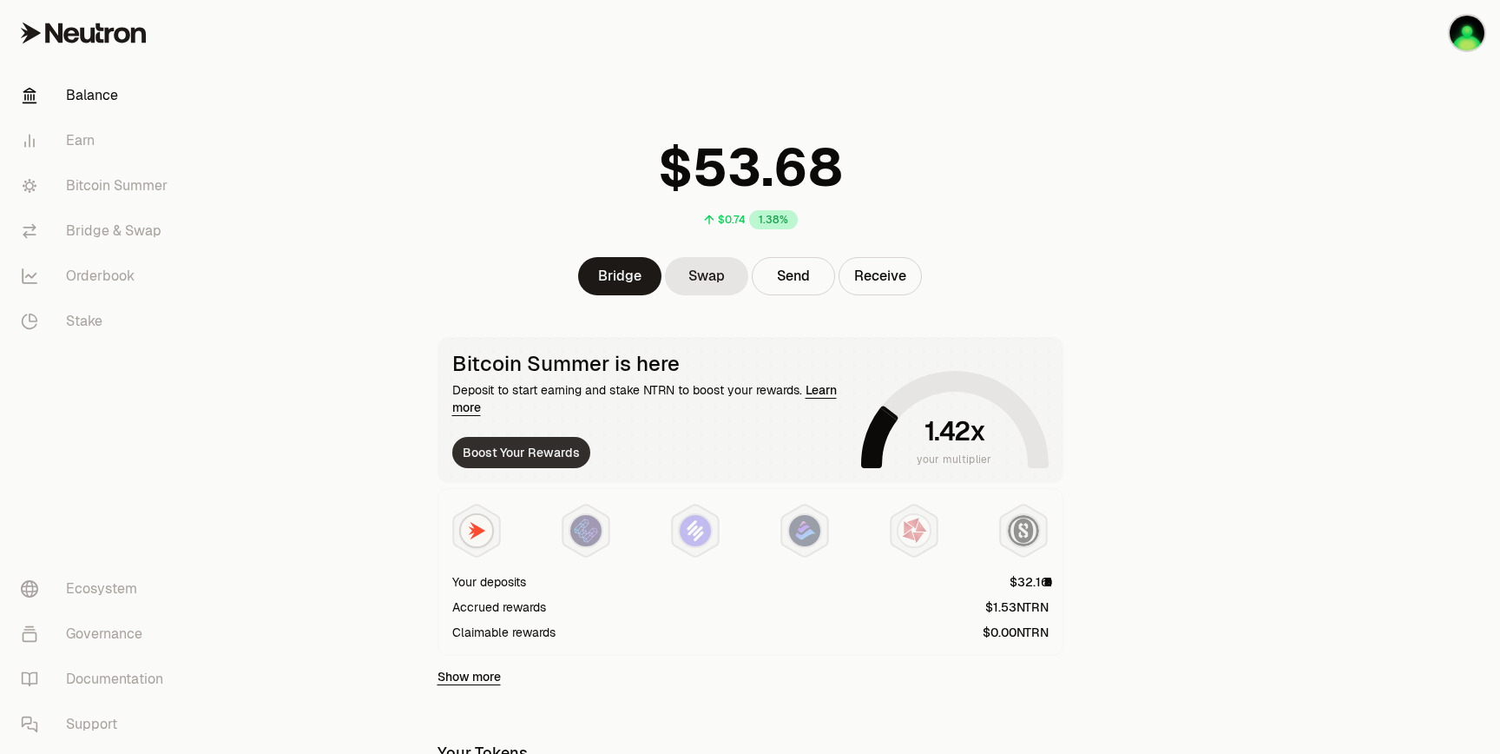
click at [567, 448] on button "Boost Your Rewards" at bounding box center [521, 452] width 138 height 31
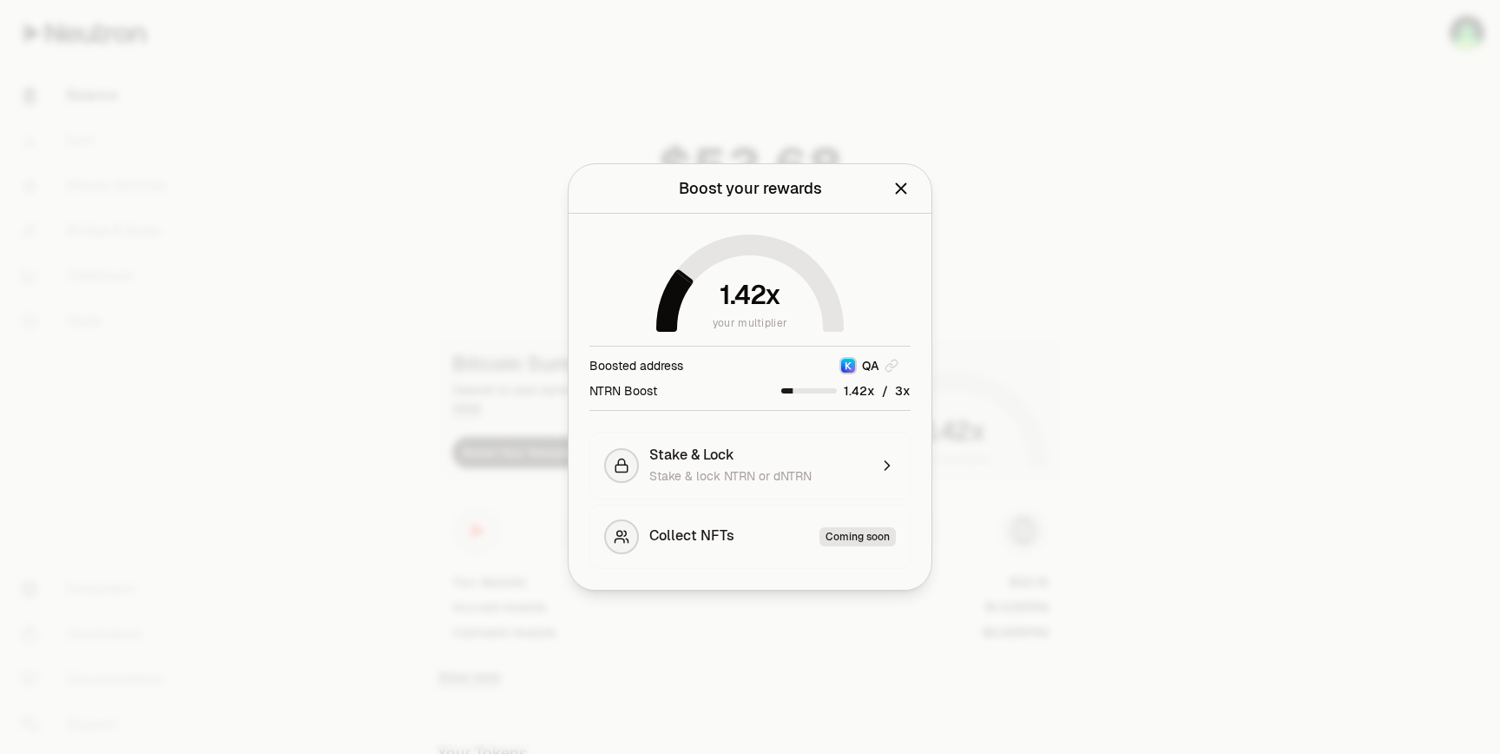
click at [386, 419] on div at bounding box center [750, 377] width 1500 height 754
